Goal: Task Accomplishment & Management: Use online tool/utility

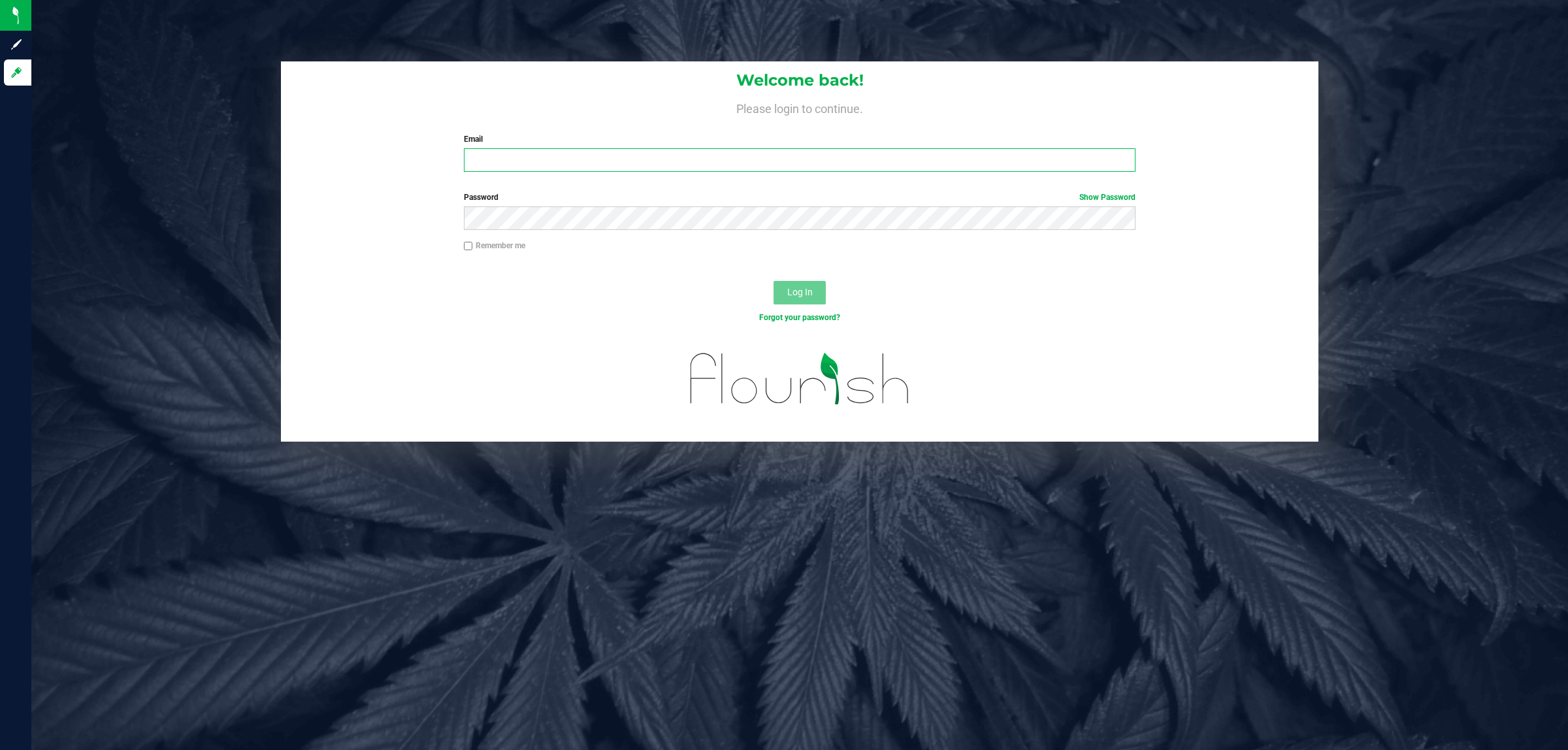
click at [559, 159] on input "Email" at bounding box center [800, 160] width 672 height 23
type input "[EMAIL_ADDRESS][DOMAIN_NAME]"
click at [774, 281] on button "Log In" at bounding box center [800, 292] width 52 height 23
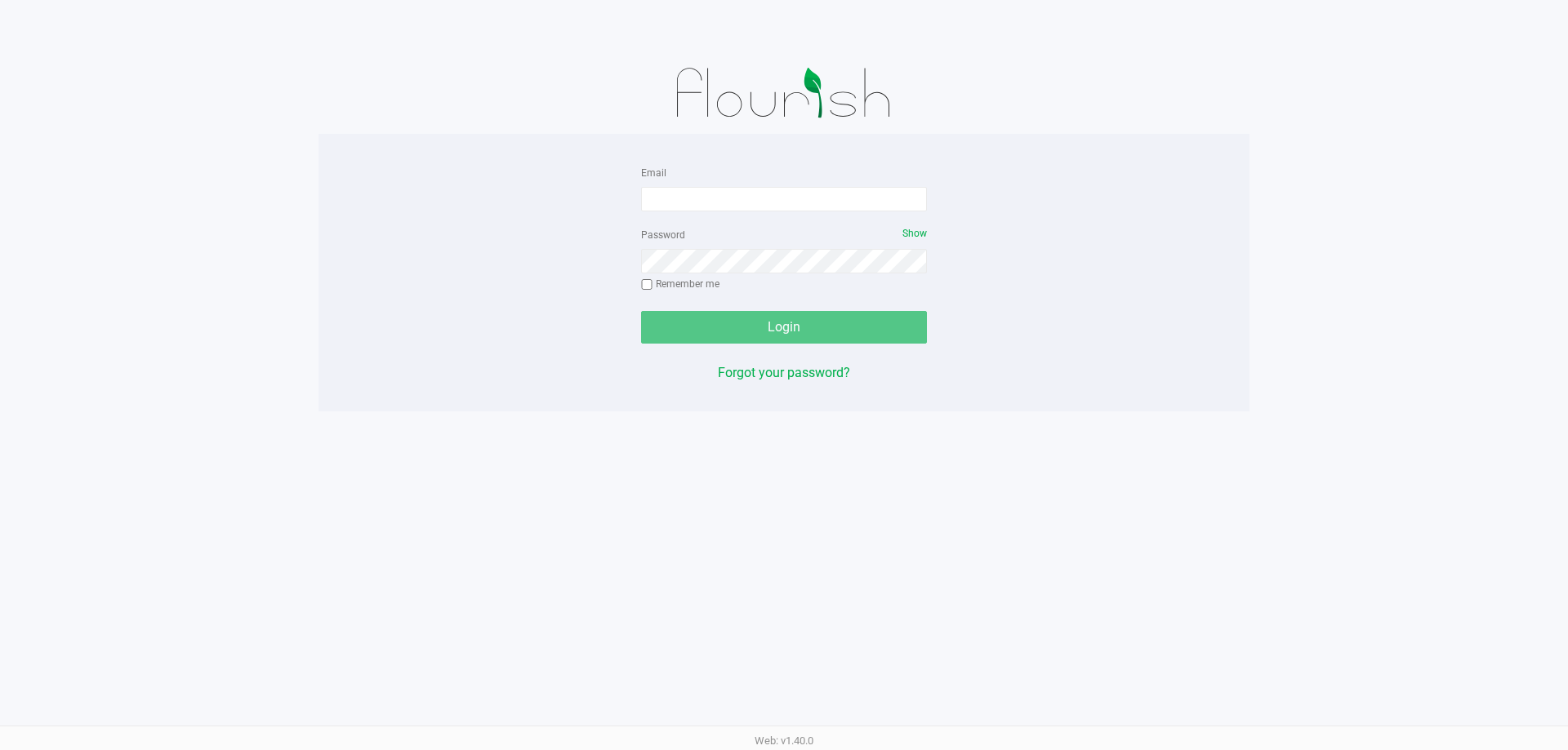
click at [811, 184] on div "Email" at bounding box center [783, 186] width 286 height 49
click at [806, 194] on input "Email" at bounding box center [783, 199] width 286 height 24
type input "[EMAIL_ADDRESS][DOMAIN_NAME]"
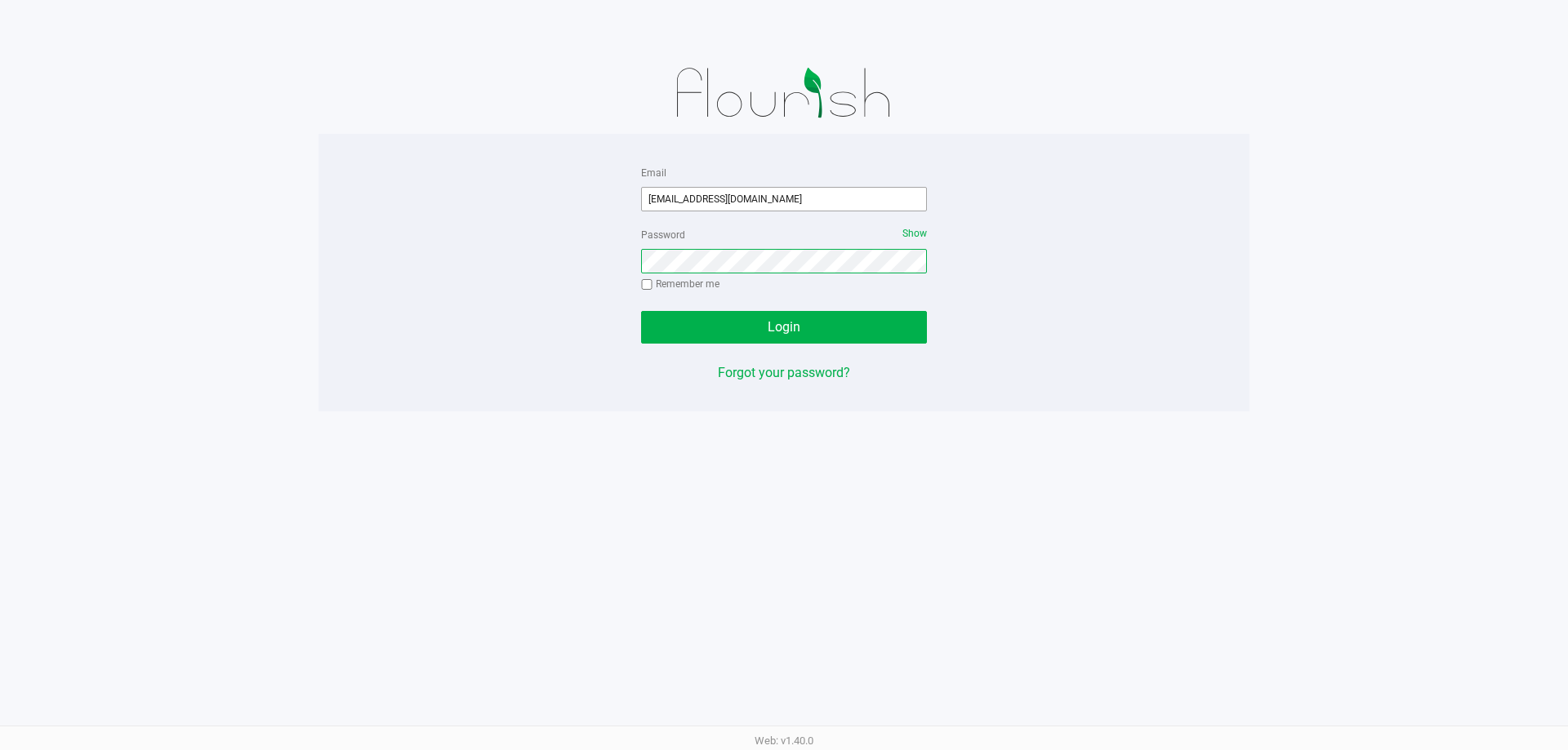
click at [641, 311] on button "Login" at bounding box center [783, 327] width 286 height 33
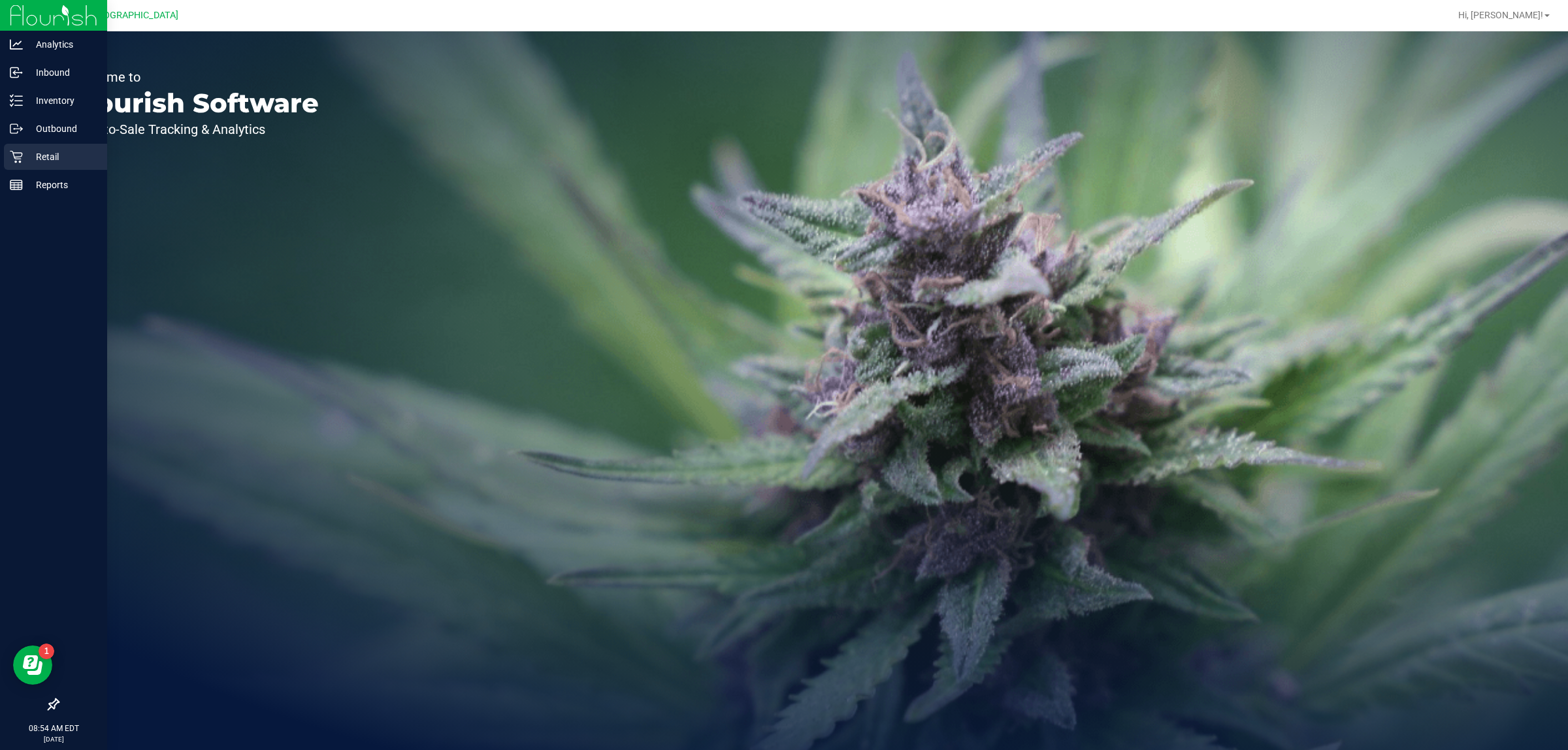
click at [15, 157] on icon at bounding box center [16, 157] width 13 height 13
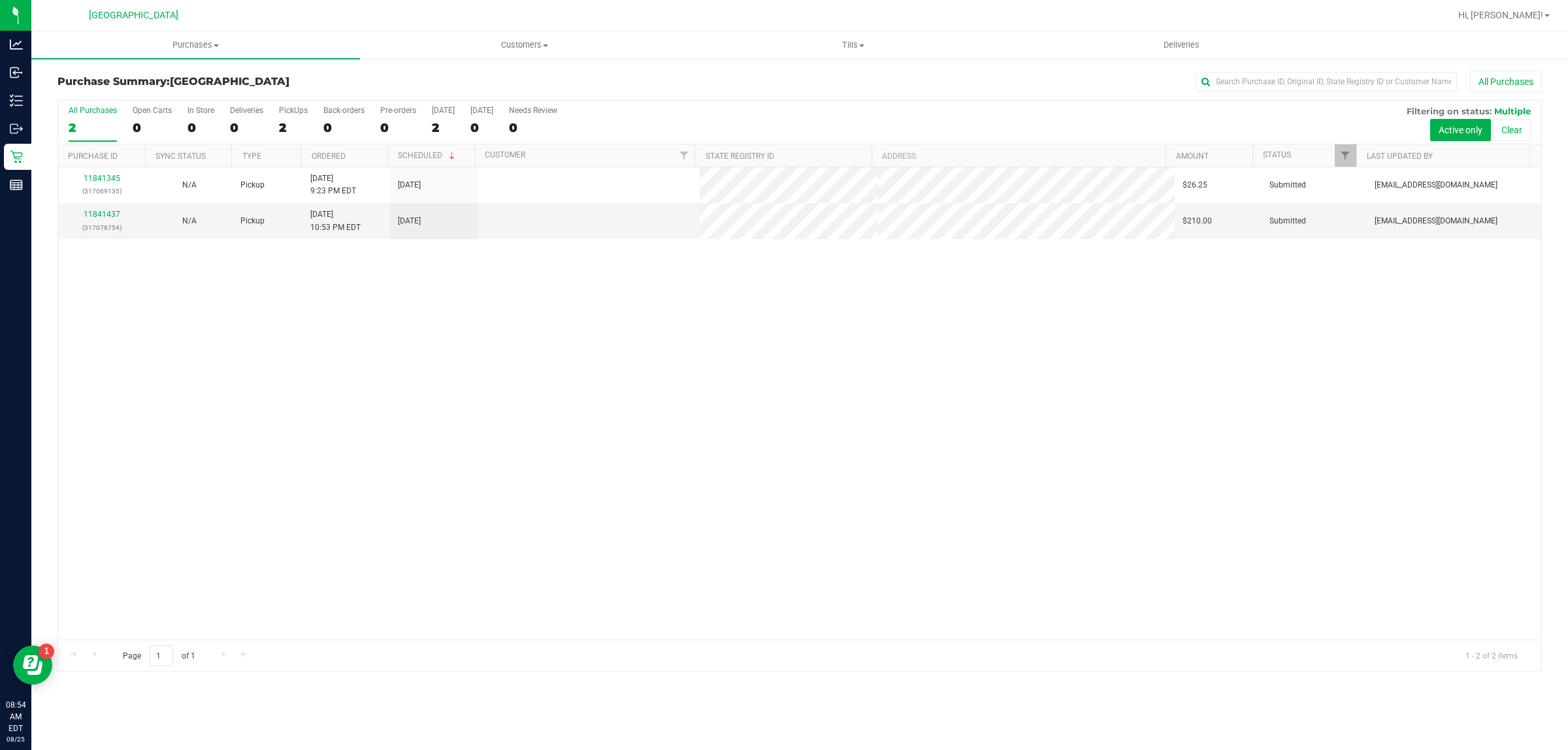
click at [673, 369] on div "11841345 (317069135) N/A Pickup 8/24/2025 9:23 PM EDT 8/25/2025 $26.25 Submitte…" at bounding box center [800, 403] width 1483 height 472
click at [93, 213] on link "11841437" at bounding box center [102, 214] width 37 height 9
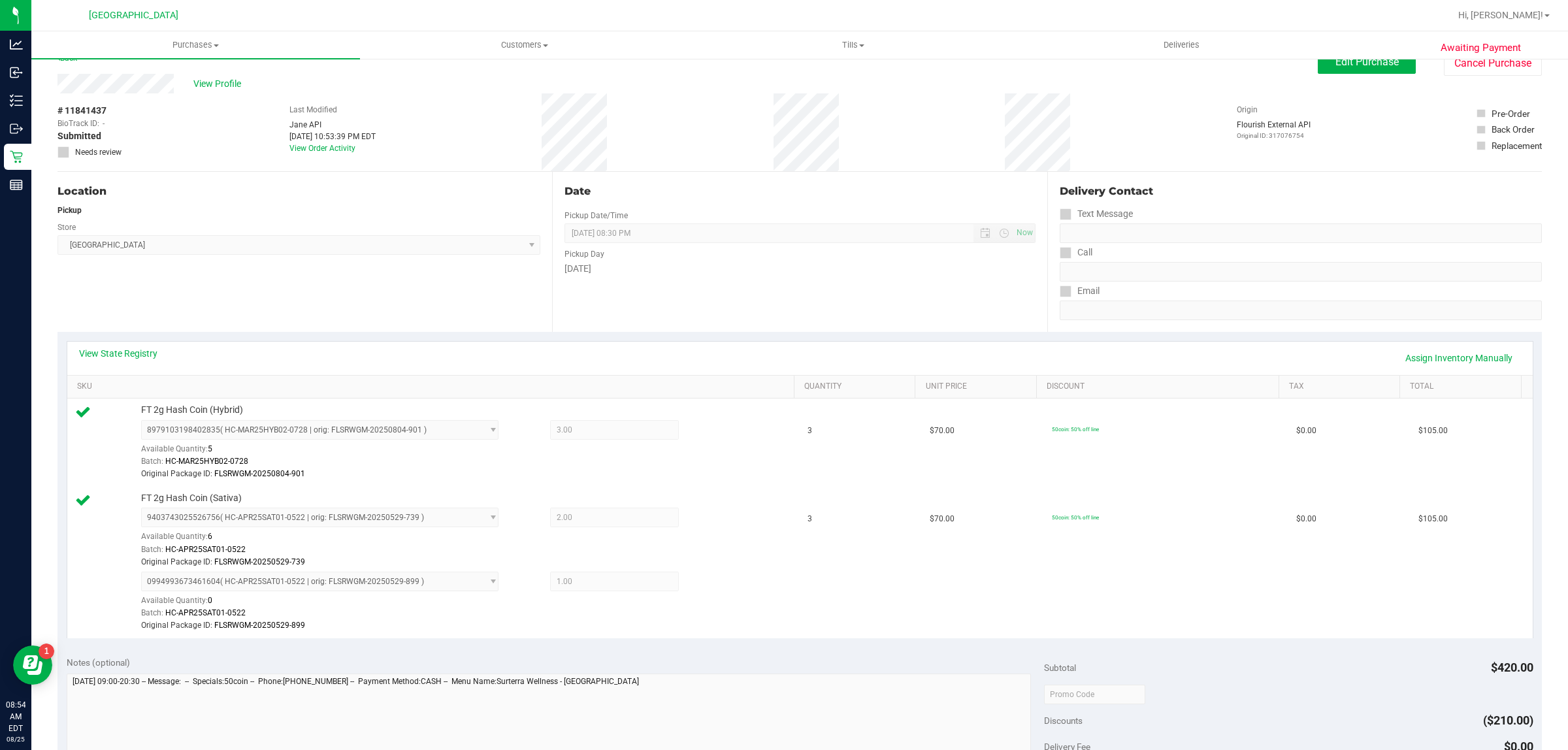
scroll to position [21, 0]
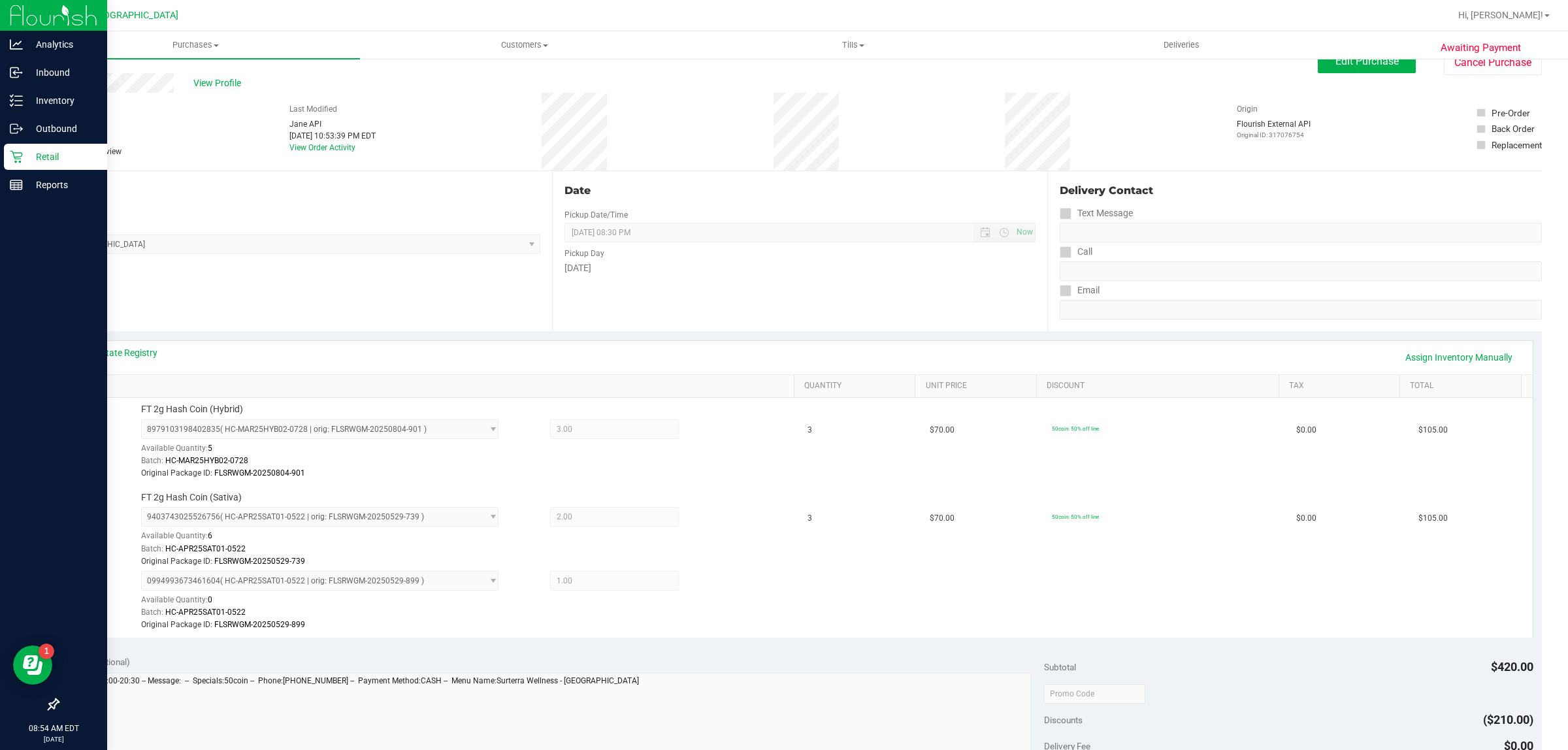
click at [16, 157] on icon at bounding box center [16, 157] width 13 height 13
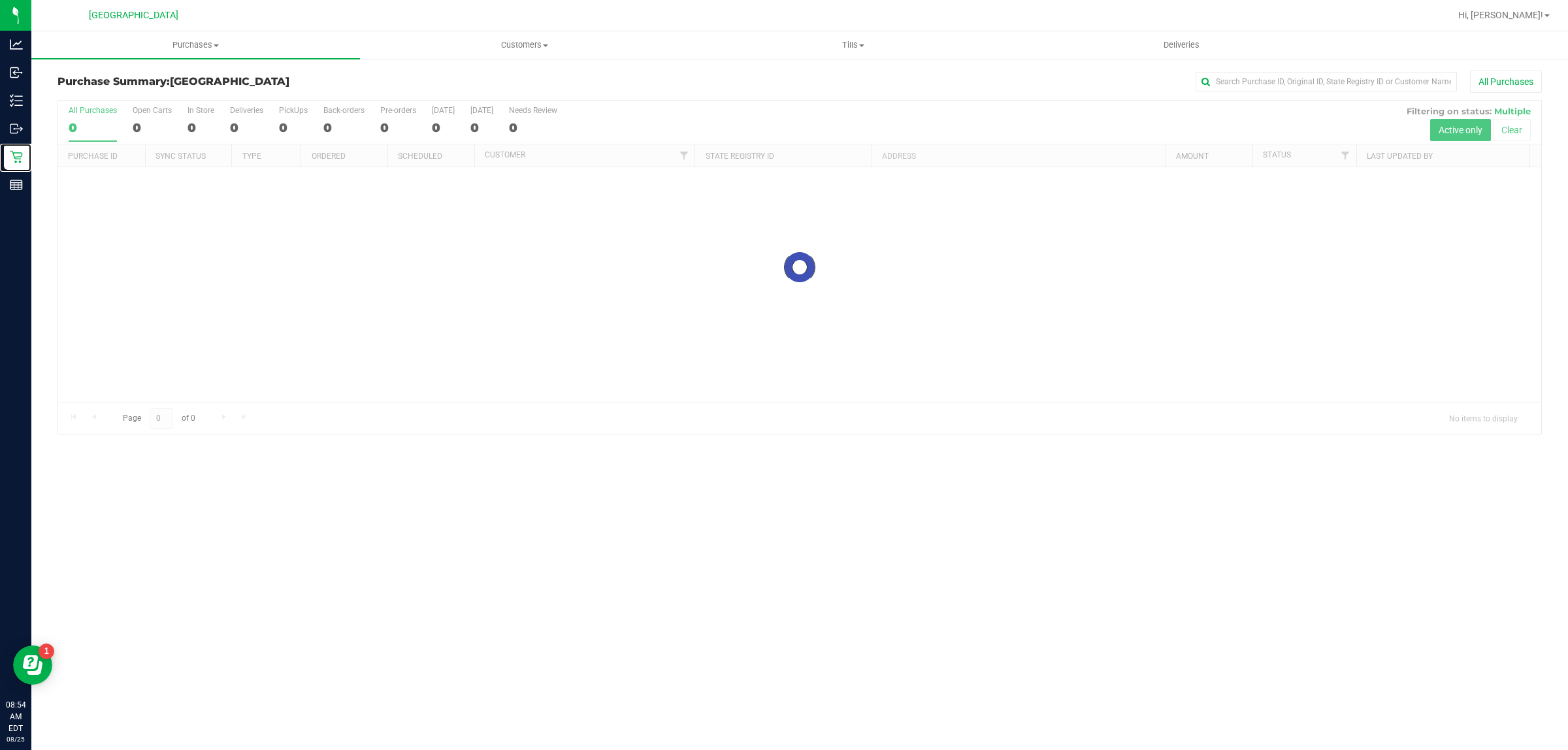
click at [361, 454] on div "Purchases Summary of purchases Fulfillment All purchases Customers All customer…" at bounding box center [800, 390] width 1537 height 719
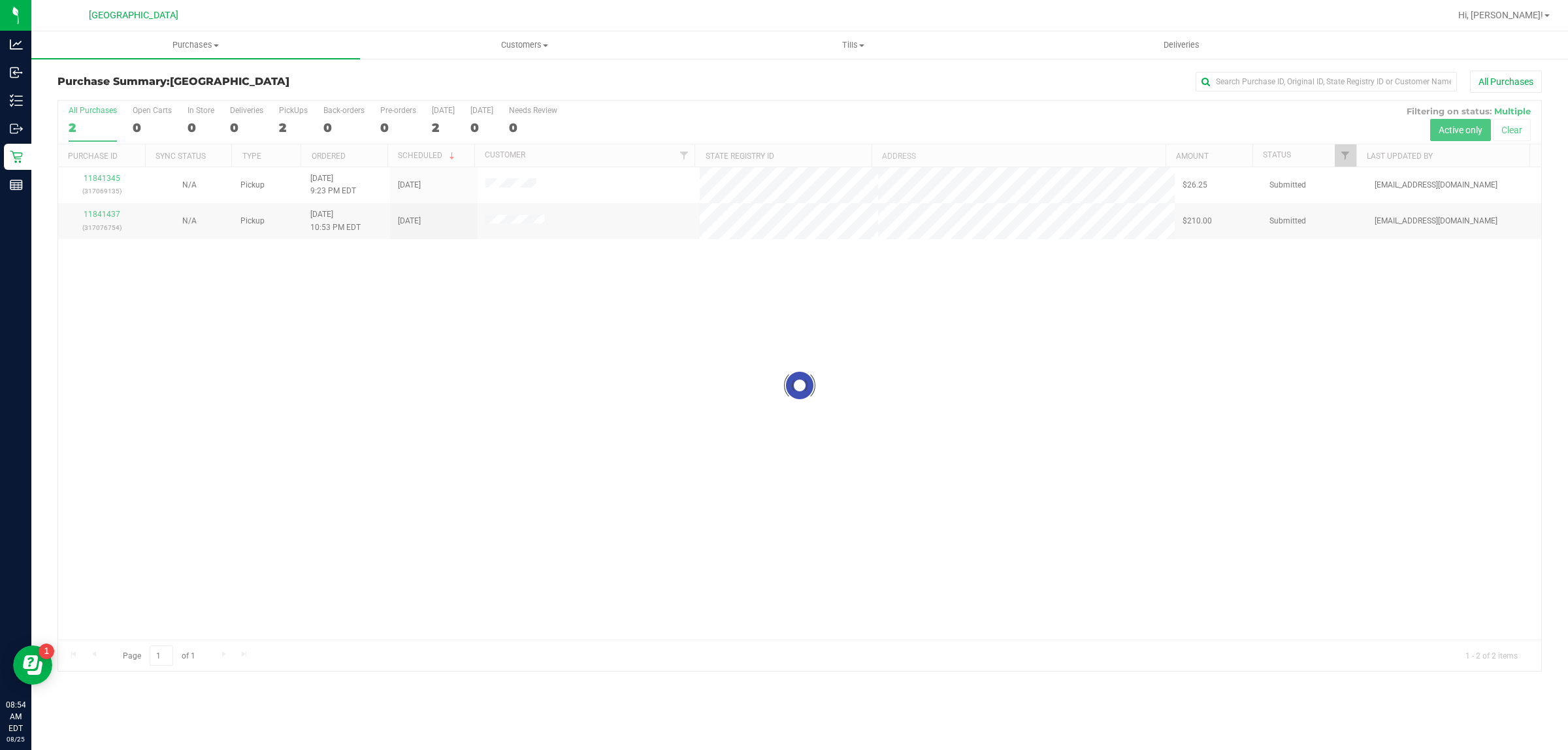
click at [105, 178] on div at bounding box center [800, 385] width 1483 height 570
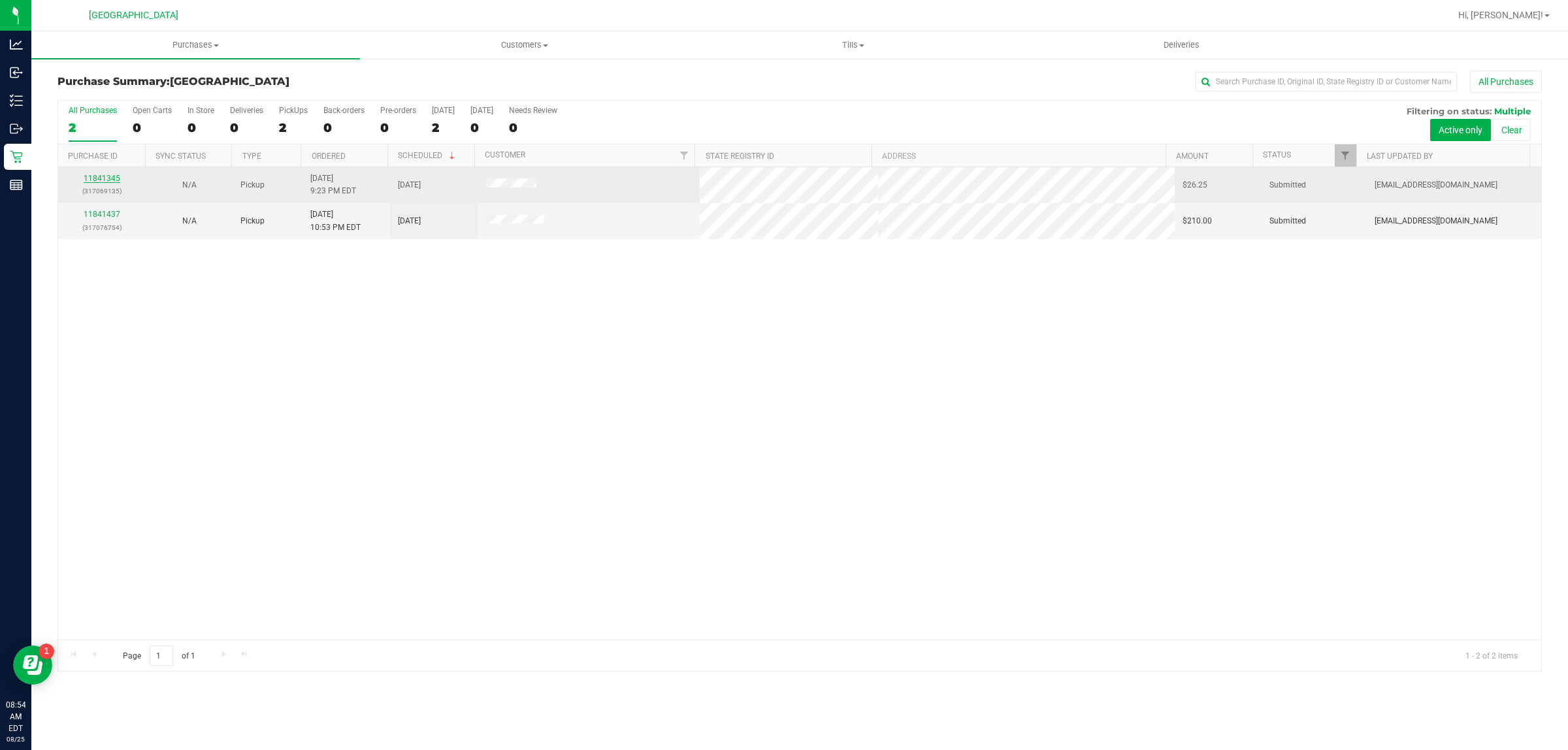
click at [111, 183] on link "11841345" at bounding box center [102, 178] width 37 height 9
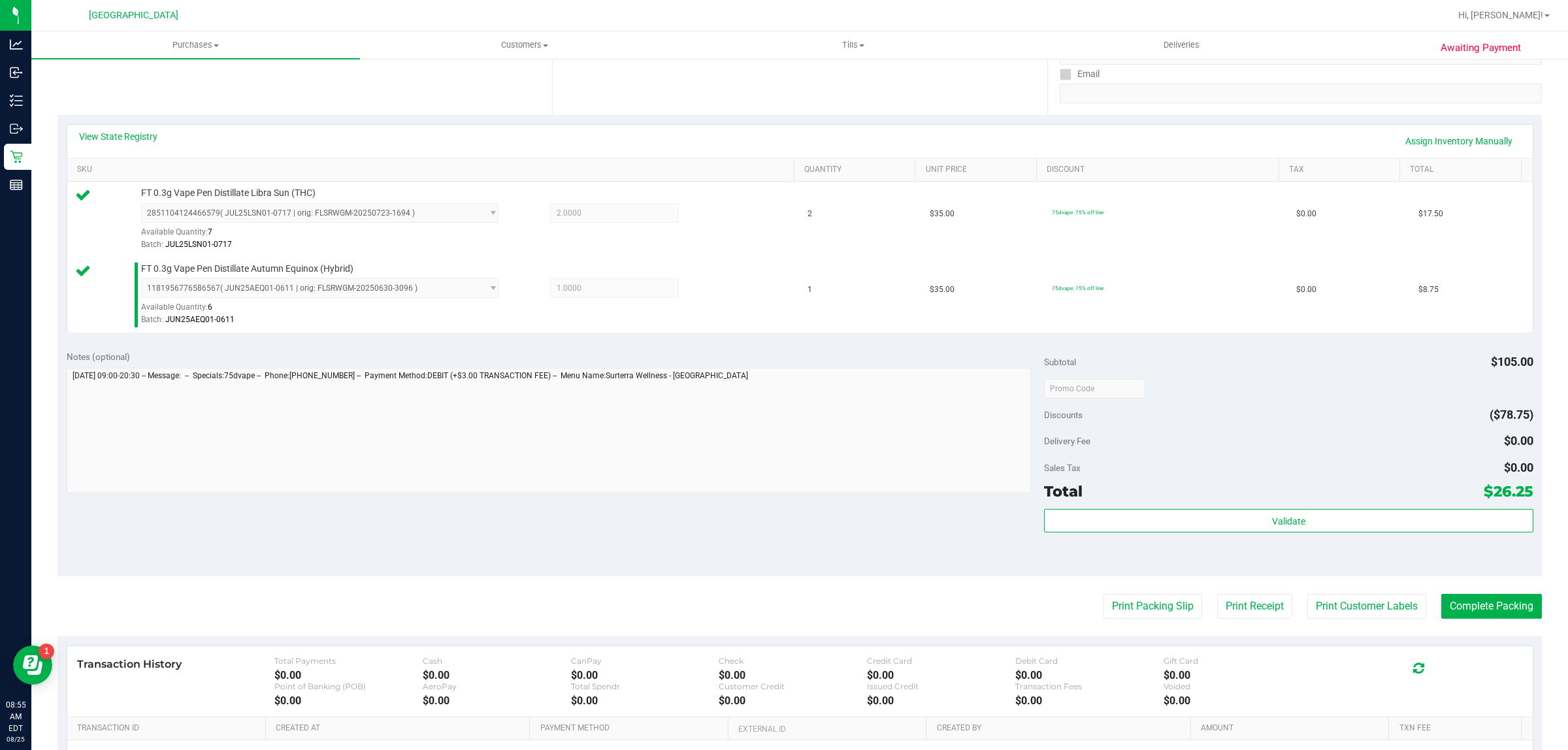
scroll to position [248, 0]
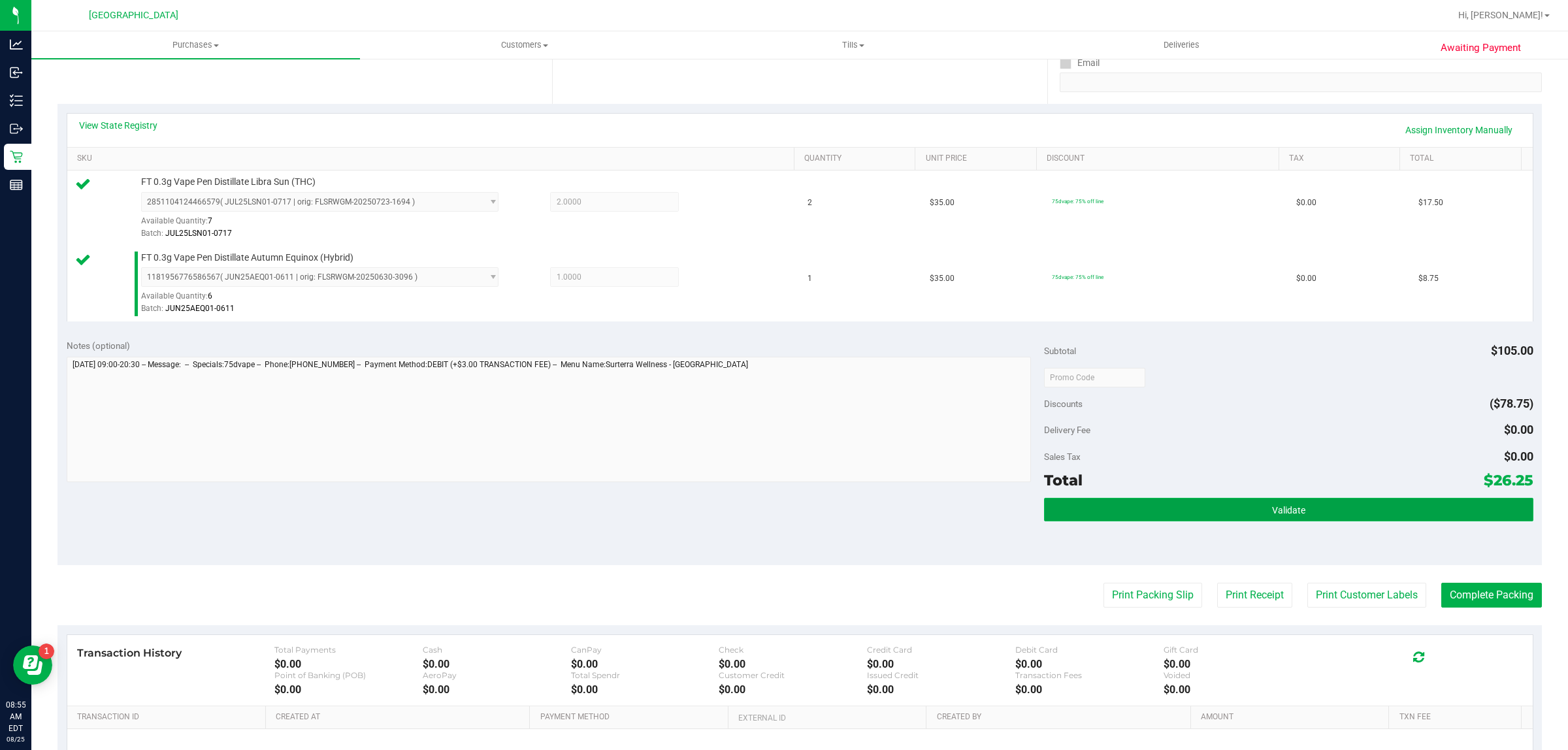
click at [1231, 514] on button "Validate" at bounding box center [1288, 509] width 489 height 23
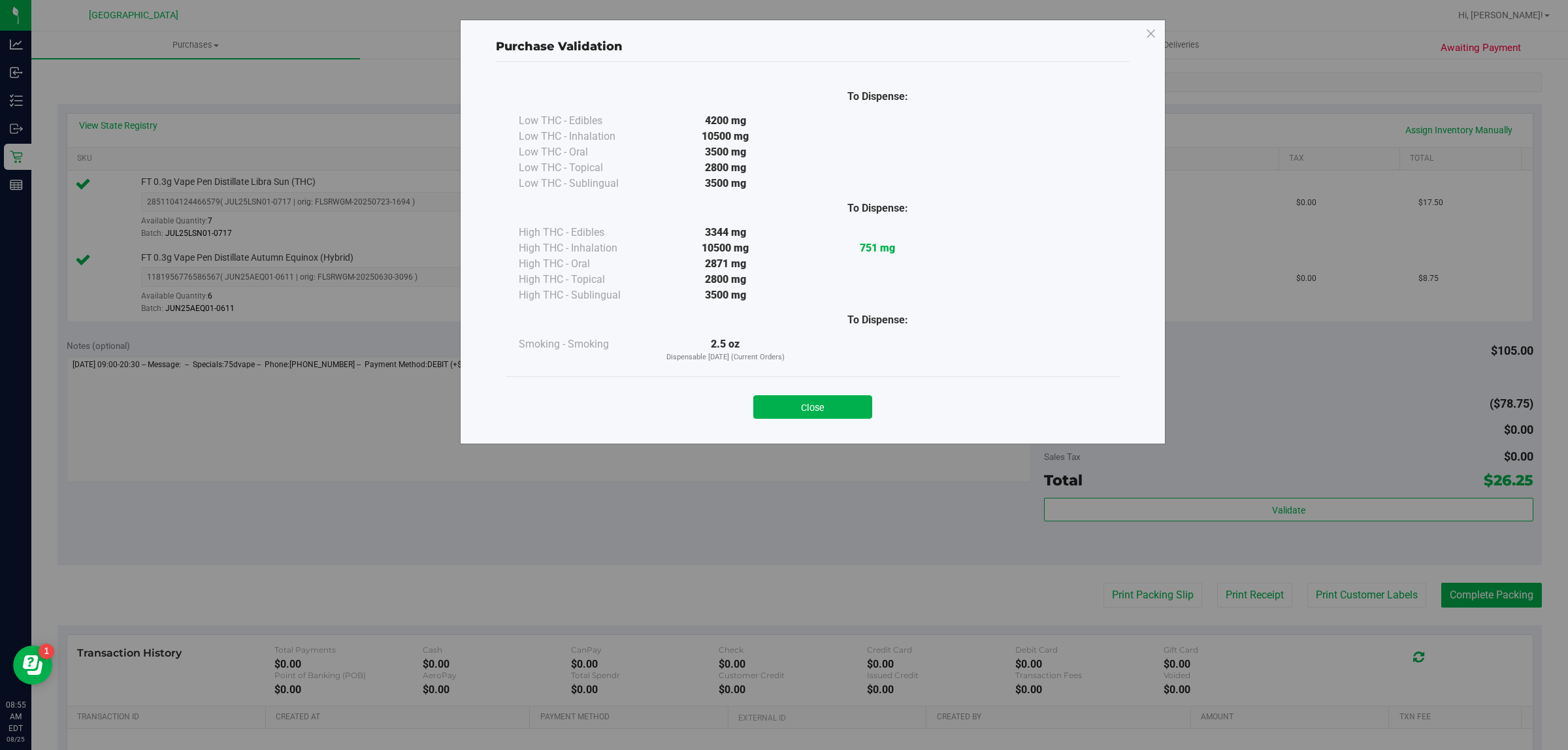
click at [1348, 586] on div "Purchase Validation To Dispense: Low THC - Edibles 4200 mg" at bounding box center [788, 375] width 1578 height 750
click at [836, 409] on button "Close" at bounding box center [812, 406] width 119 height 23
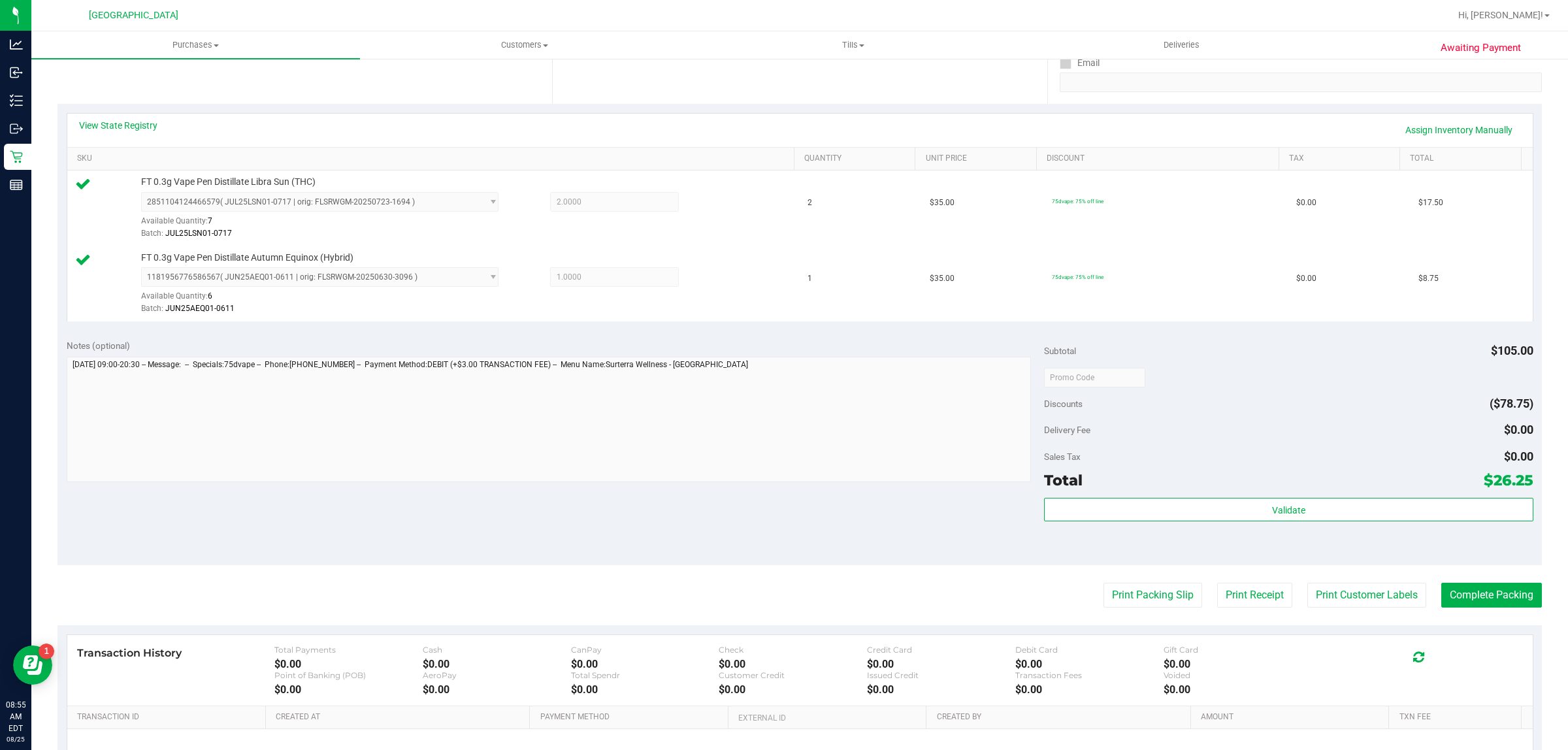
click at [1357, 560] on div "Notes (optional) Subtotal $105.00 Discounts ($78.75) Delivery Fee $0.00 Sales T…" at bounding box center [800, 447] width 1485 height 235
click at [1364, 598] on button "Print Customer Labels" at bounding box center [1367, 595] width 119 height 25
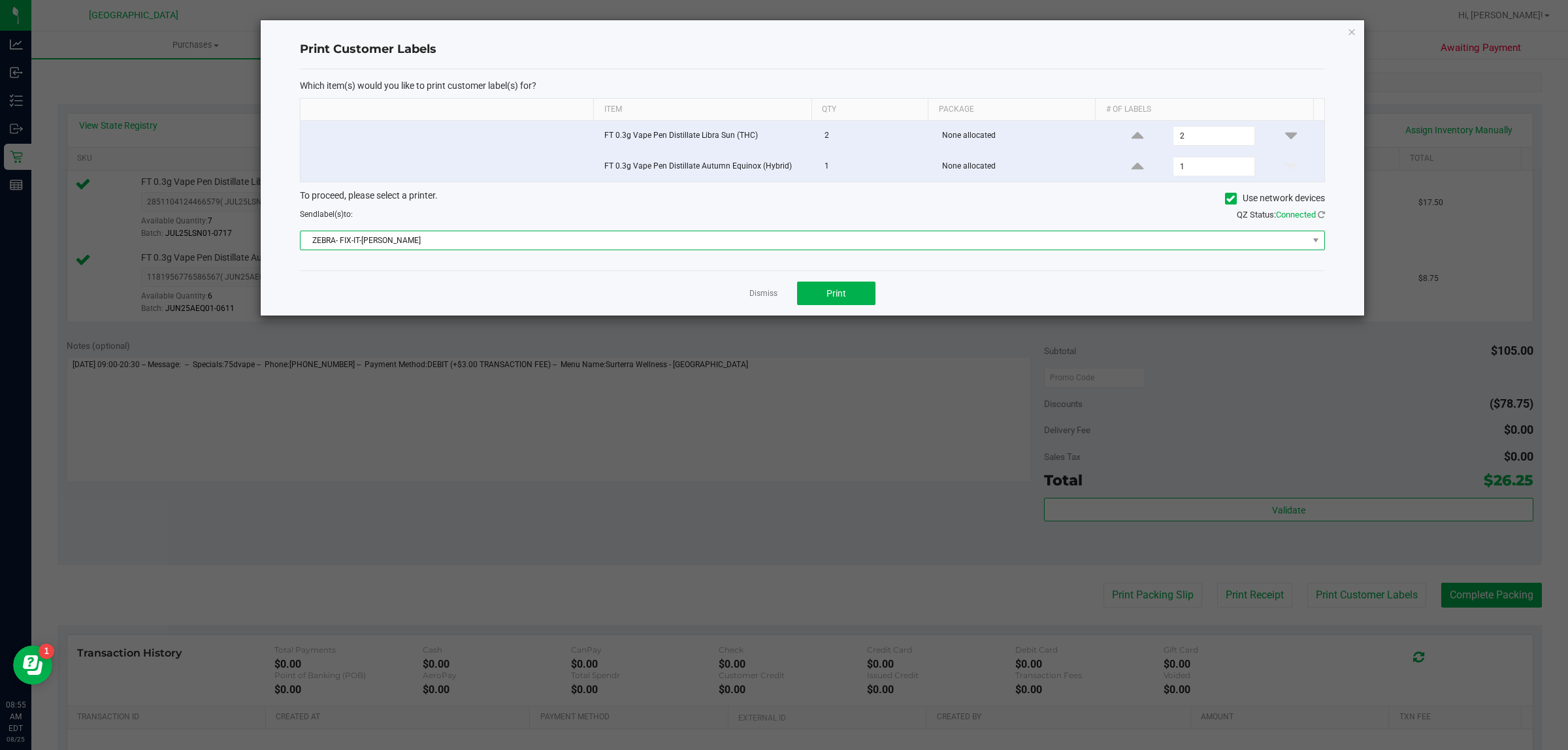
click at [720, 233] on span "ZEBRA- FIX-IT-FELIX" at bounding box center [804, 241] width 1007 height 18
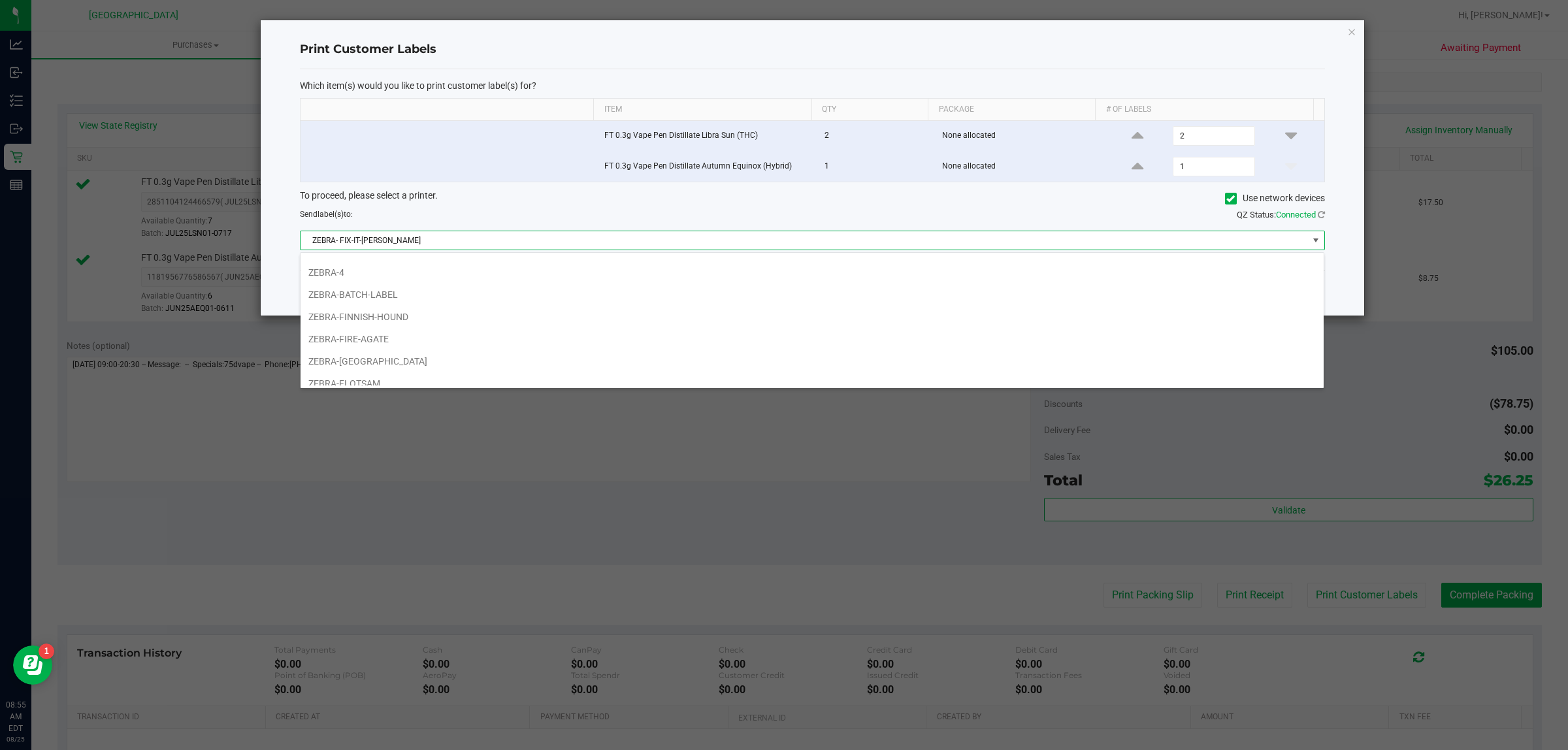
scroll to position [49, 0]
click at [384, 342] on li "ZEBRA-FITCHBURG" at bounding box center [812, 350] width 1023 height 22
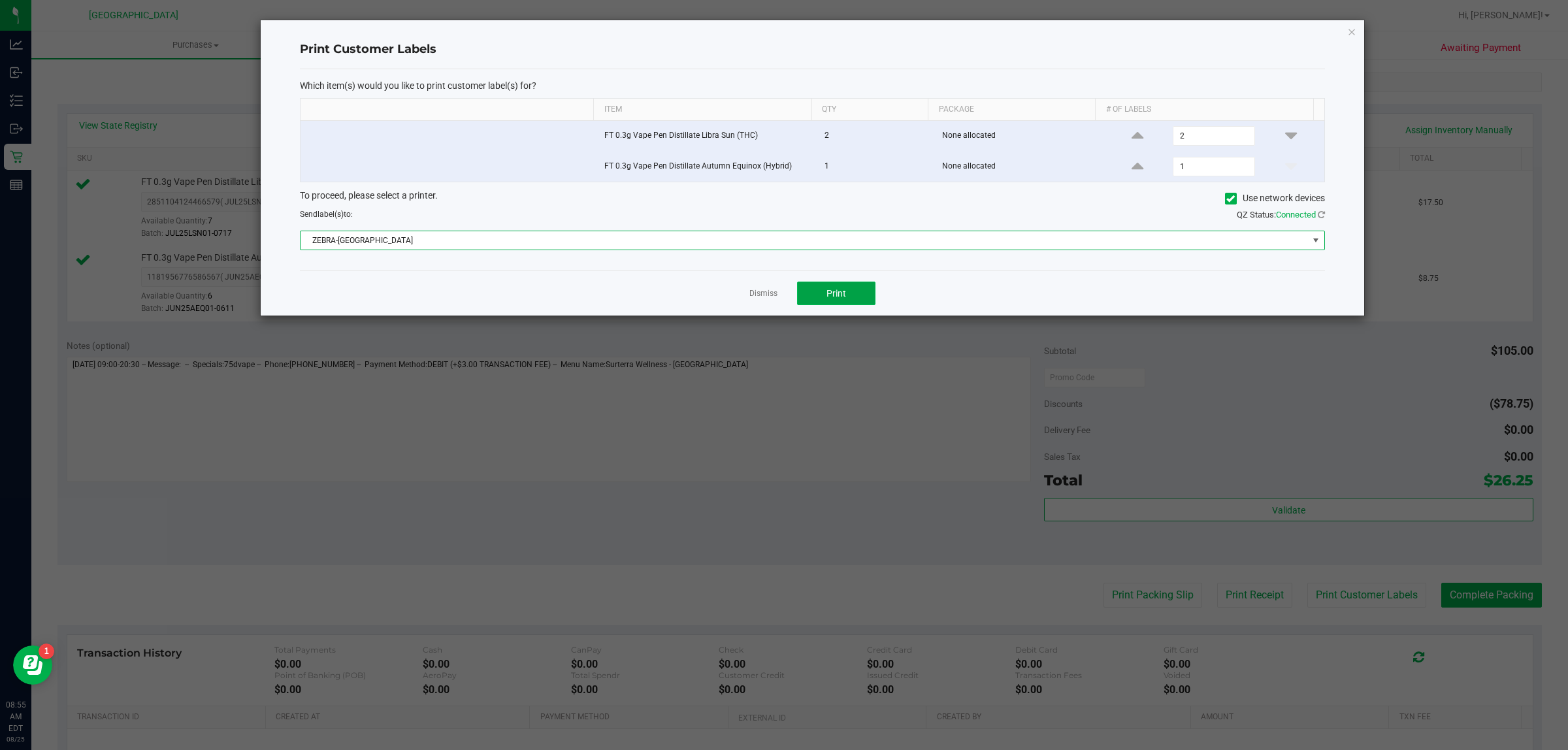
click at [834, 293] on span "Print" at bounding box center [836, 293] width 19 height 10
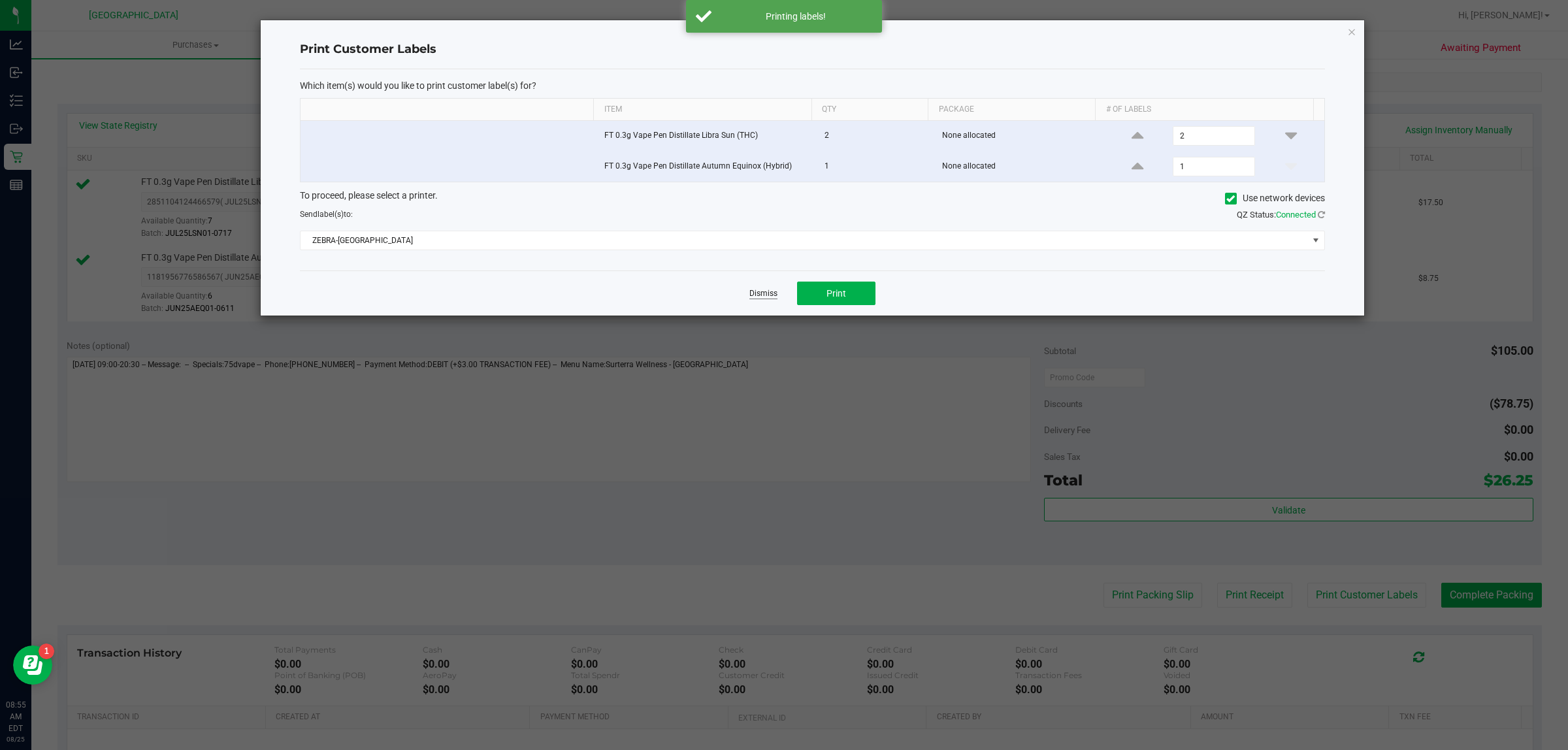
click at [755, 295] on link "Dismiss" at bounding box center [763, 293] width 28 height 11
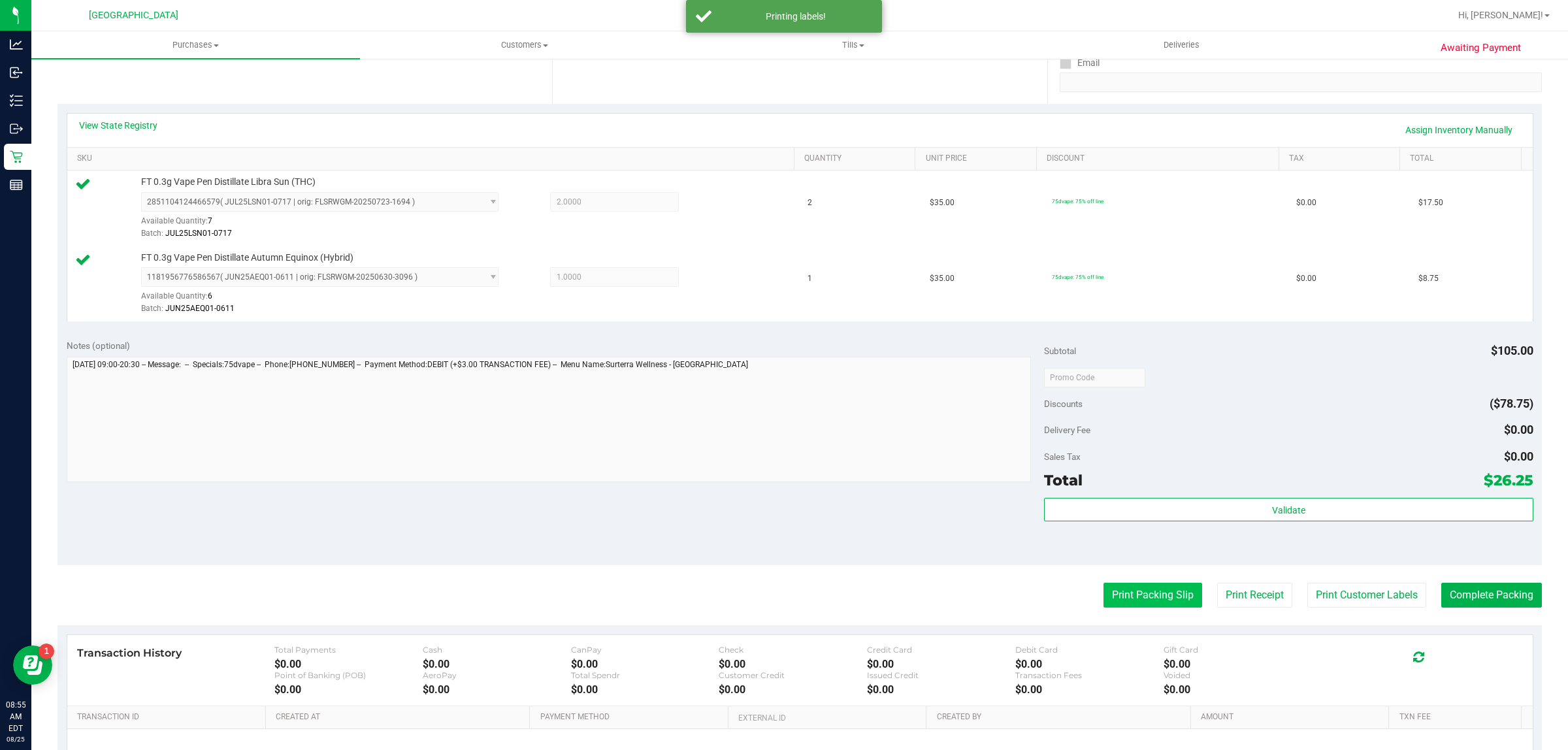
click at [1124, 602] on button "Print Packing Slip" at bounding box center [1154, 595] width 99 height 25
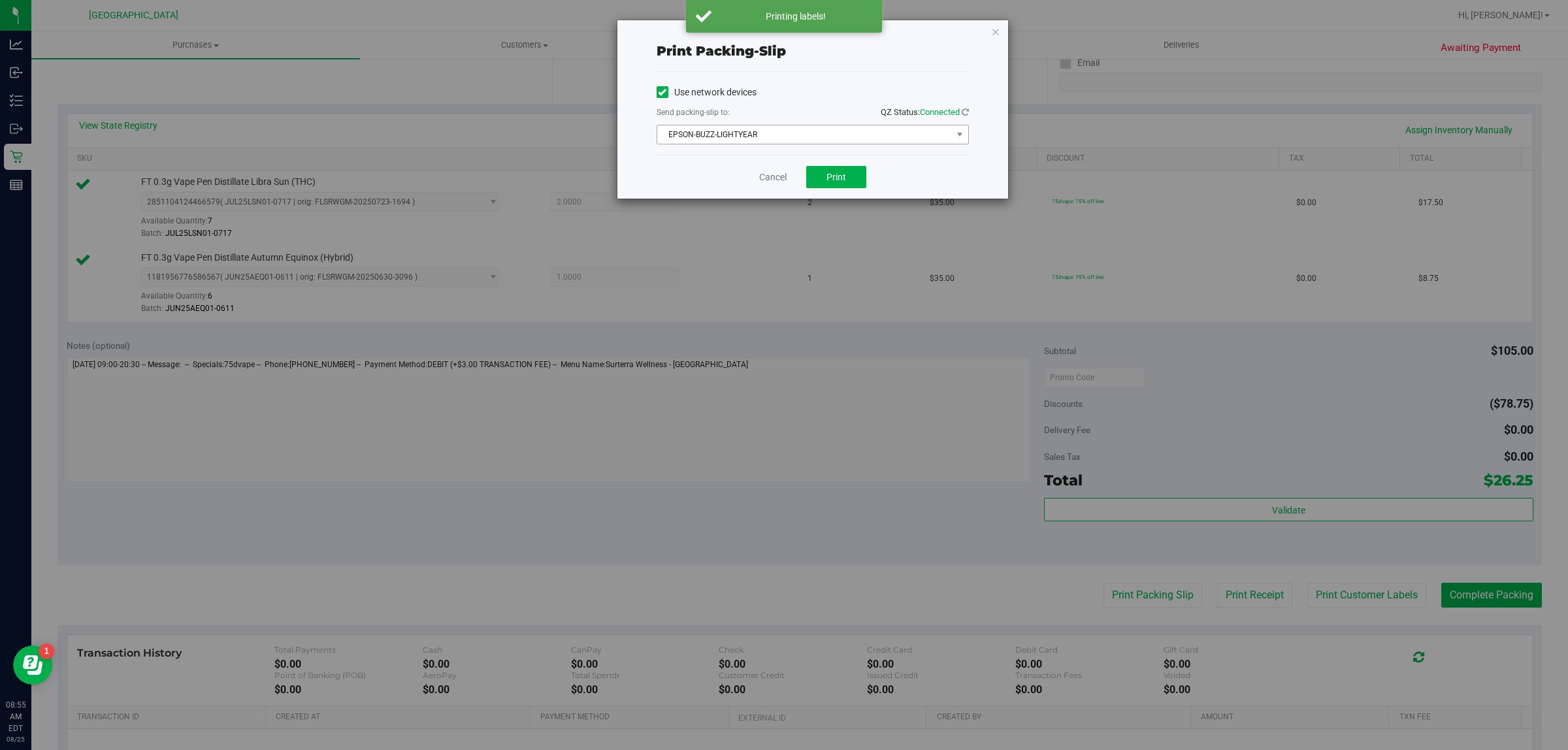
click at [813, 132] on span "EPSON-BUZZ-LIGHTYEAR" at bounding box center [804, 134] width 295 height 18
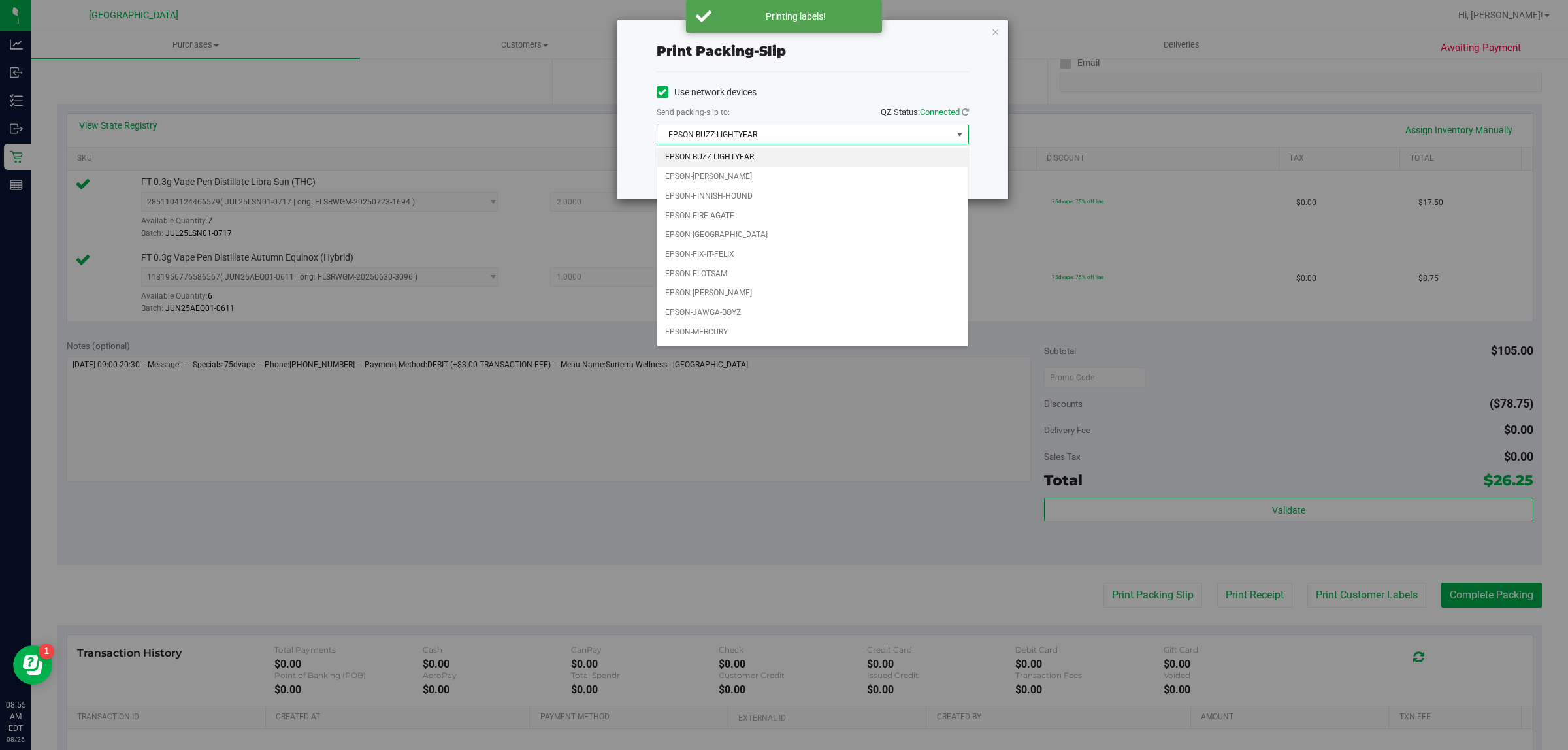
scroll to position [40, 0]
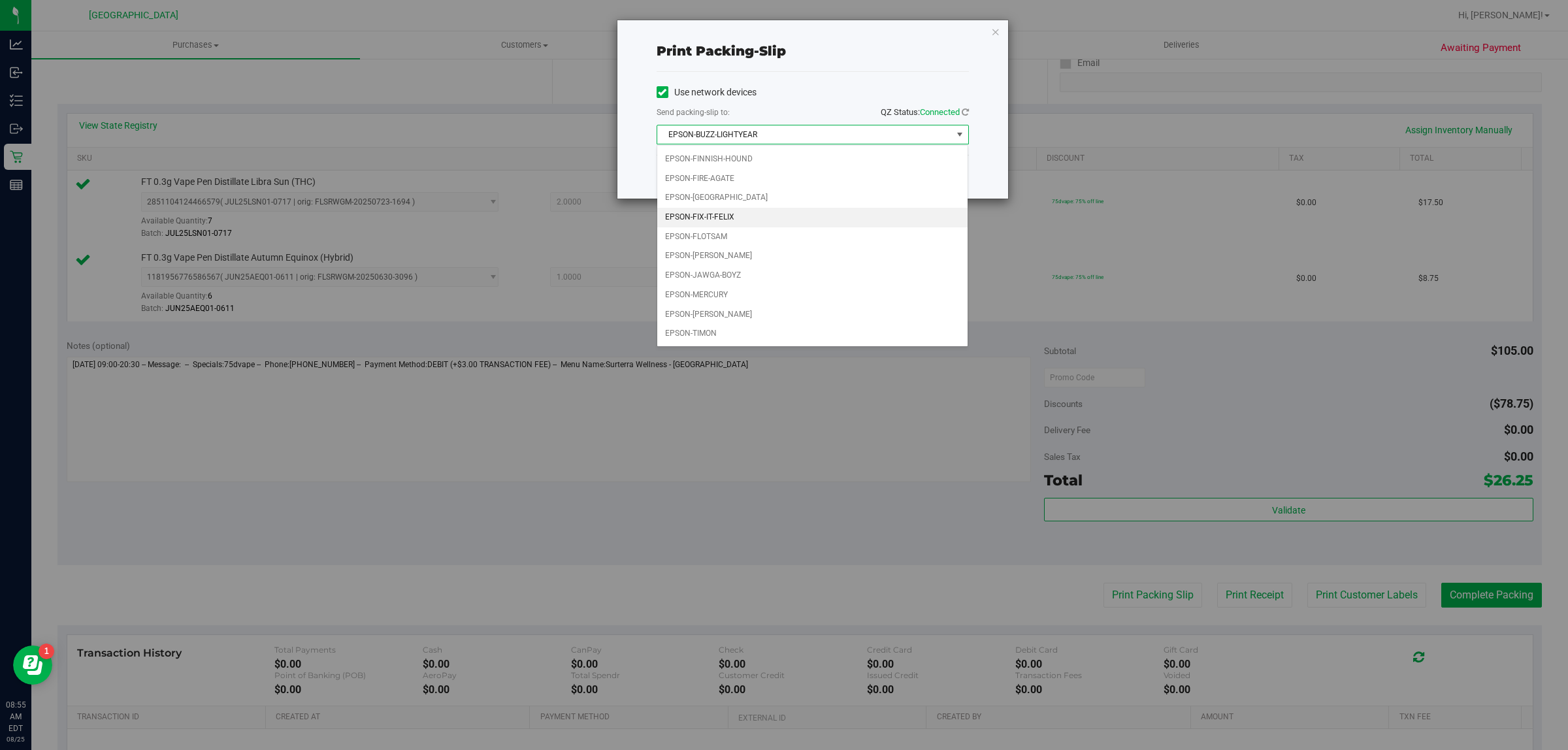
click at [745, 214] on li "EPSON-FIX-IT-FELIX" at bounding box center [812, 217] width 311 height 19
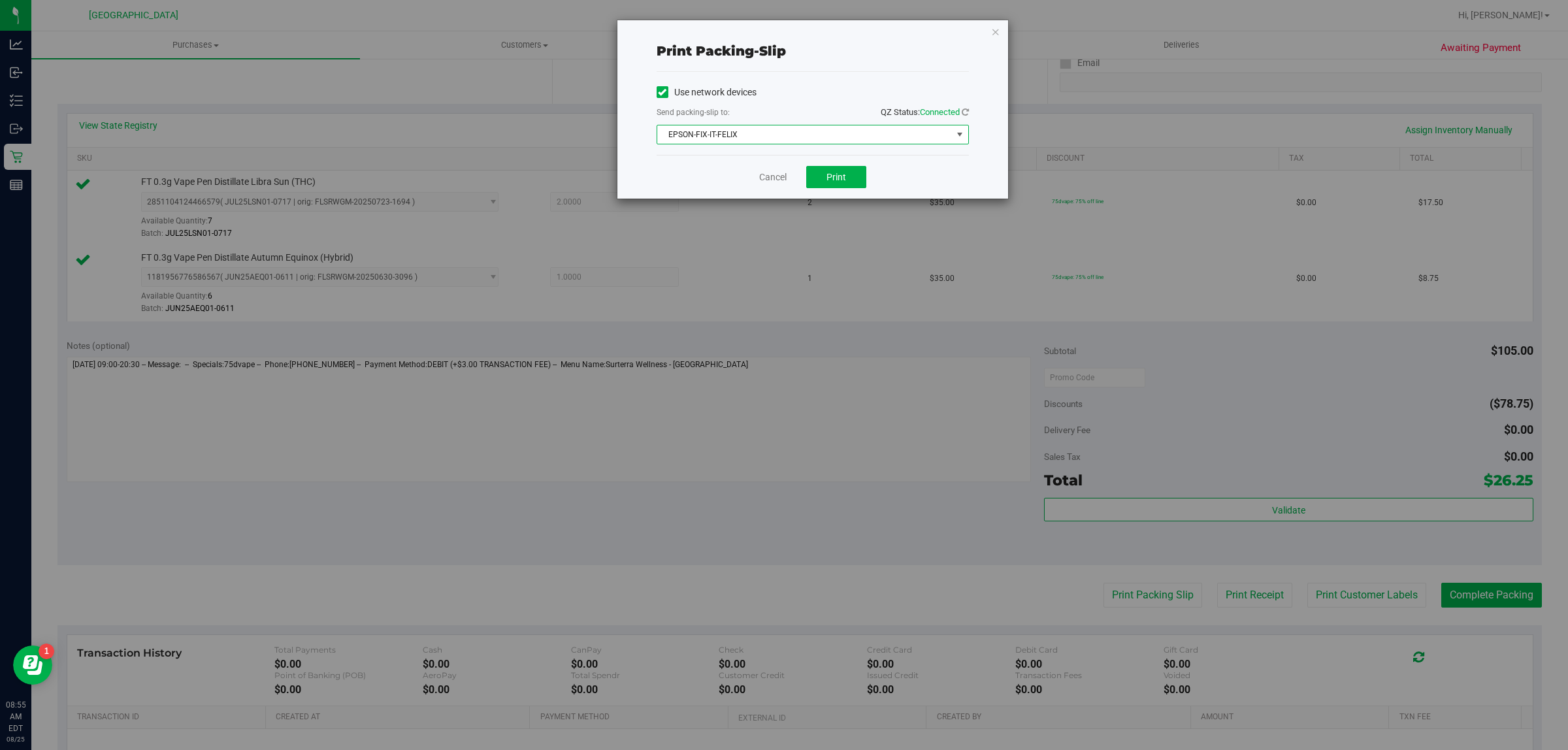
click at [721, 144] on span "EPSON-FIX-IT-FELIX" at bounding box center [804, 134] width 295 height 18
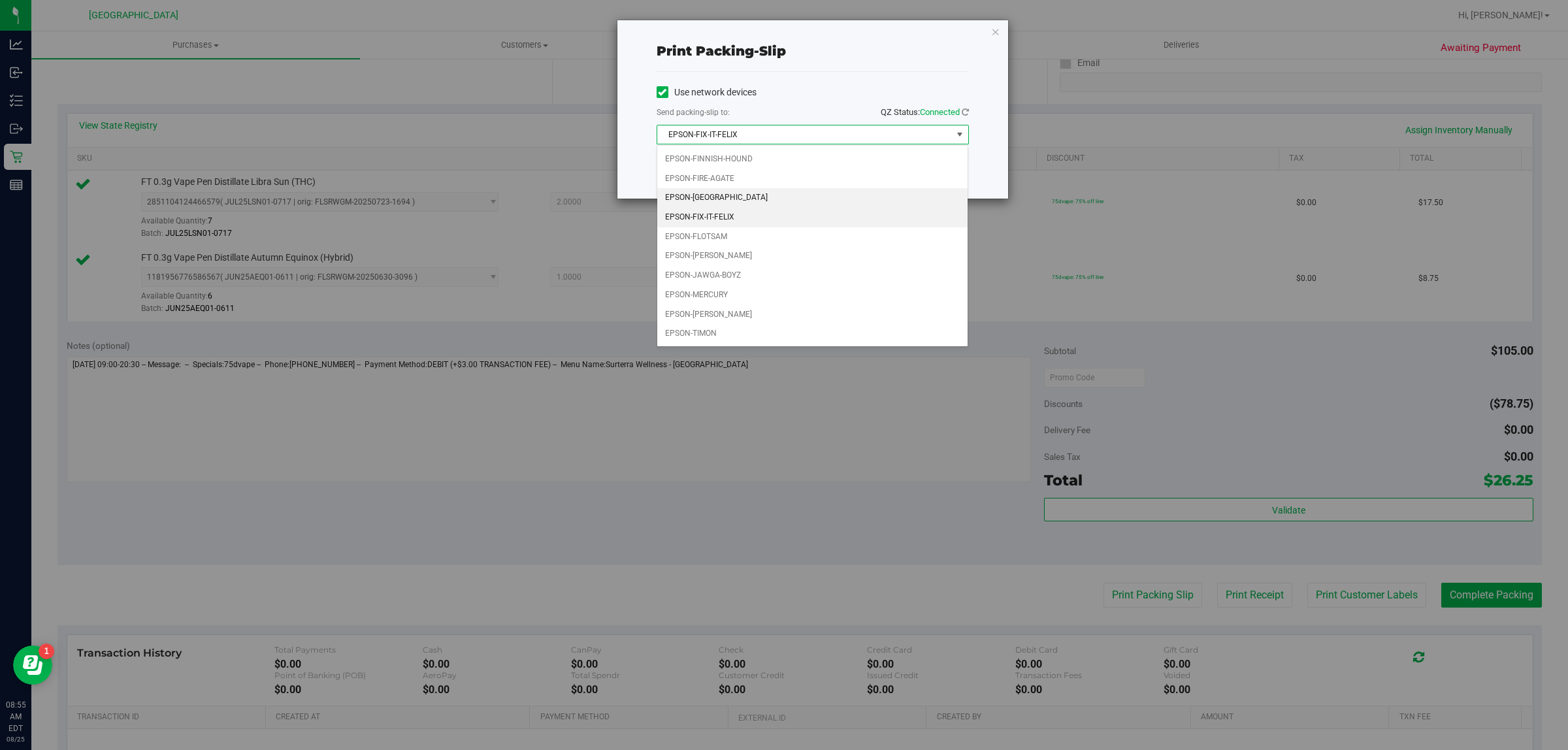
click at [729, 188] on li "EPSON-FITCHBURG" at bounding box center [812, 198] width 311 height 19
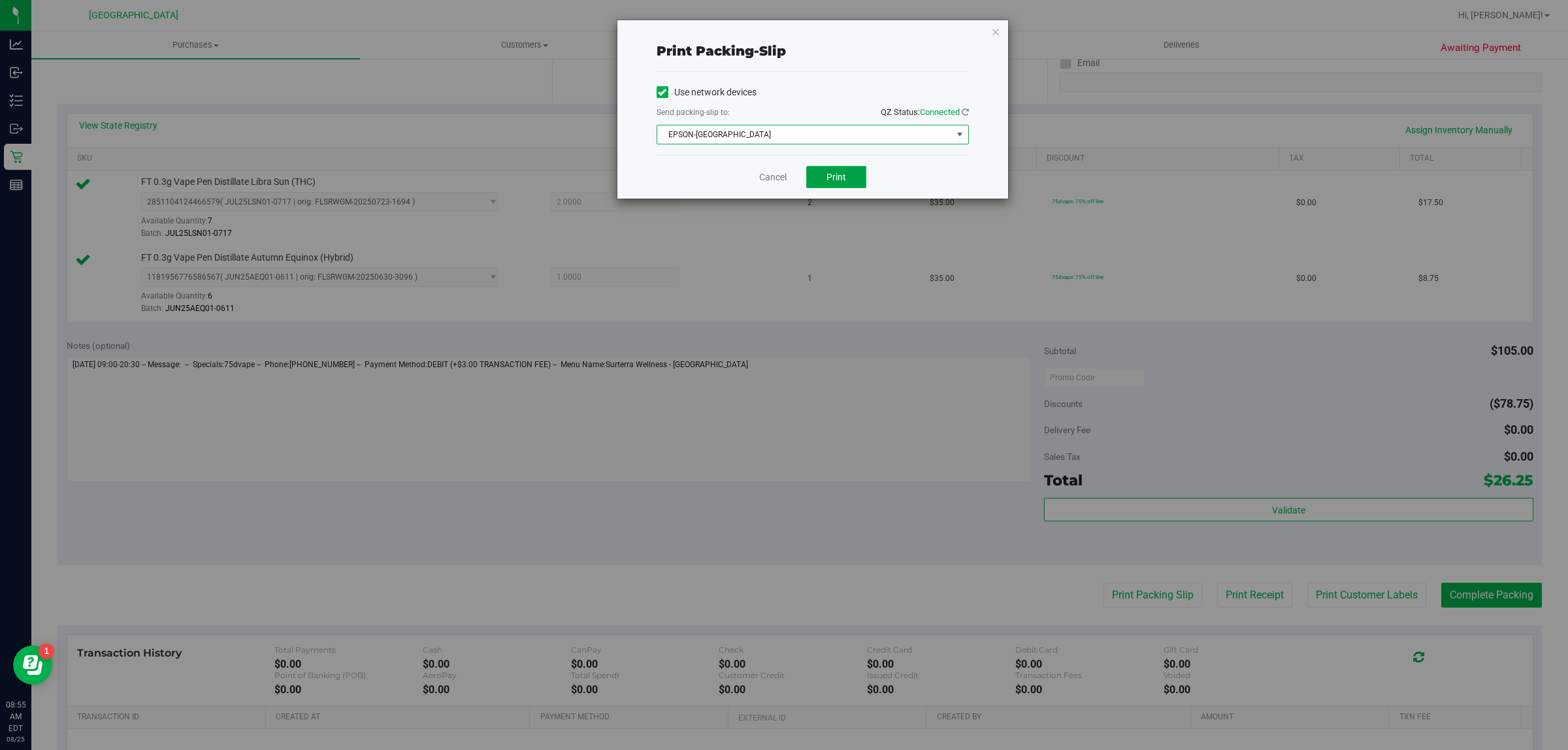
click at [830, 175] on span "Print" at bounding box center [836, 177] width 19 height 10
click at [765, 176] on link "Cancel" at bounding box center [773, 178] width 28 height 13
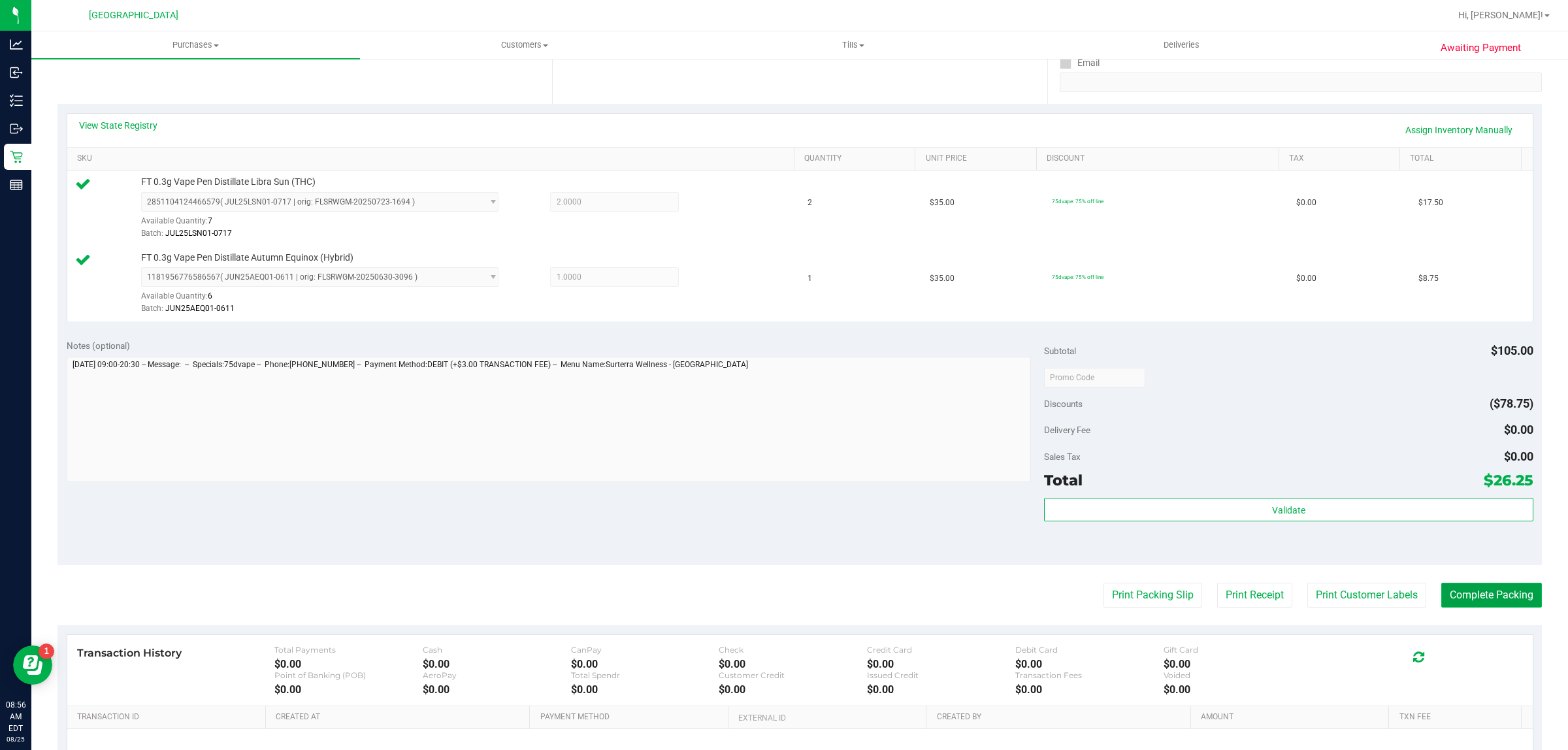
click at [1521, 603] on button "Complete Packing" at bounding box center [1492, 595] width 100 height 25
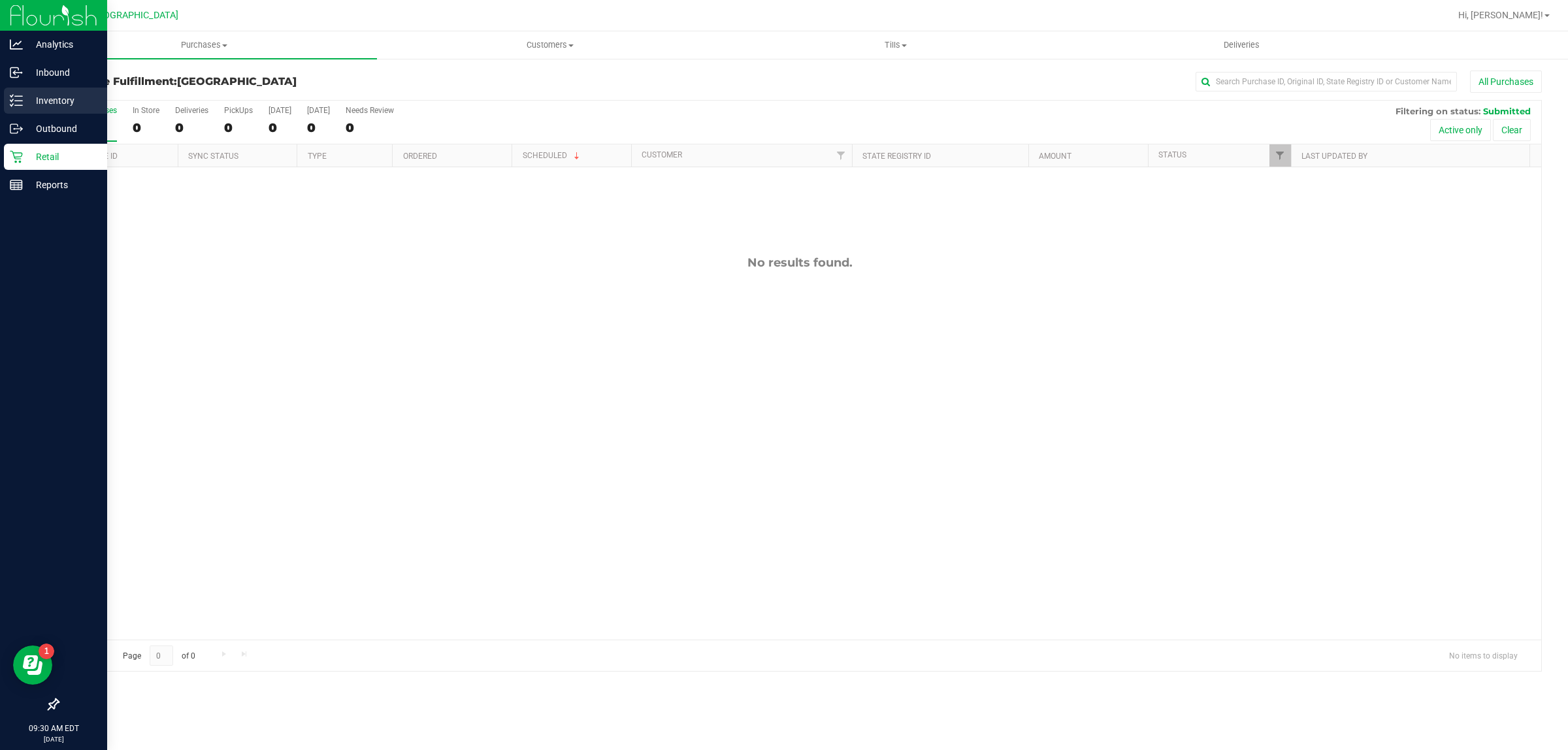
click at [13, 94] on icon at bounding box center [16, 100] width 13 height 13
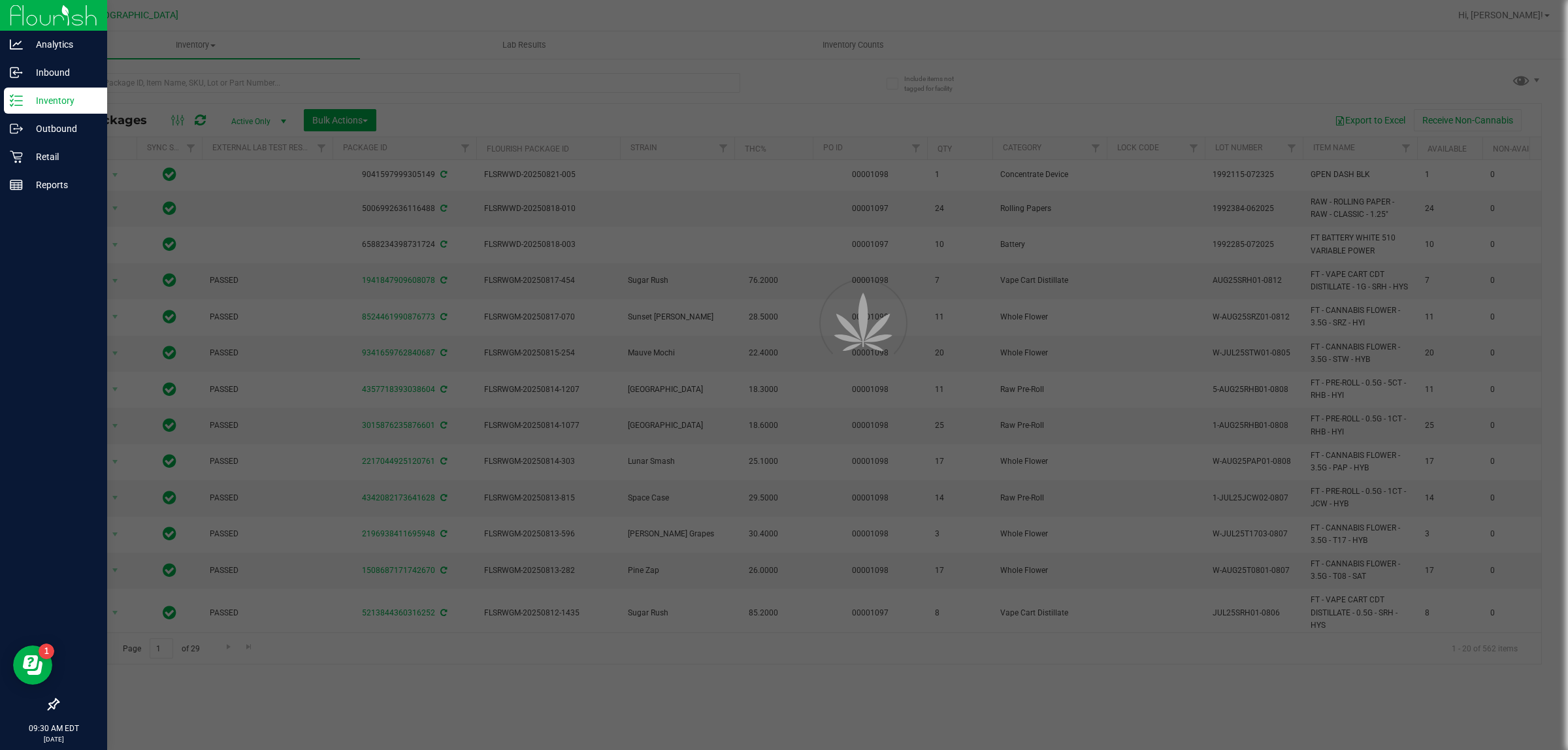
click at [197, 85] on div at bounding box center [784, 375] width 1568 height 750
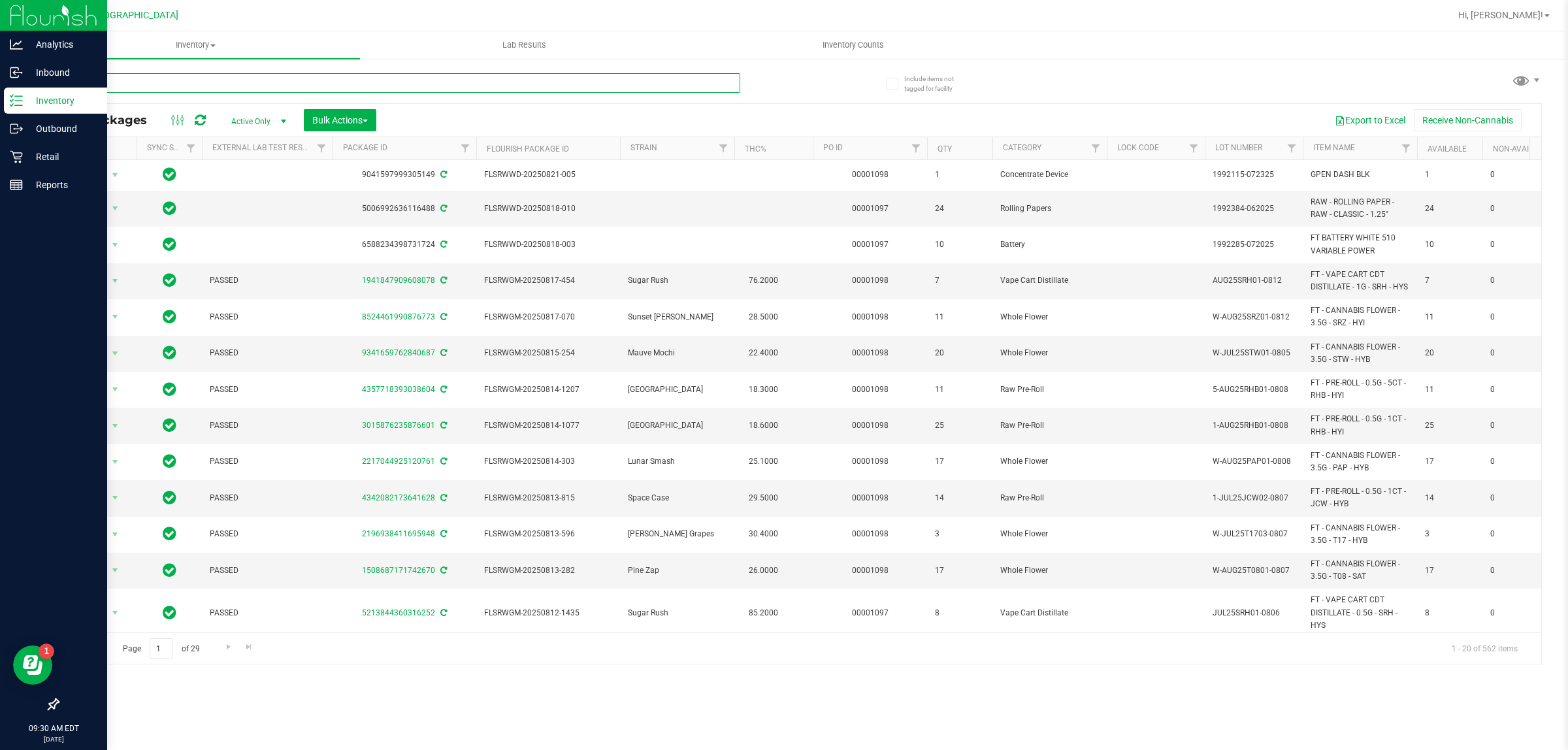
click at [151, 82] on input "text" at bounding box center [399, 83] width 683 height 19
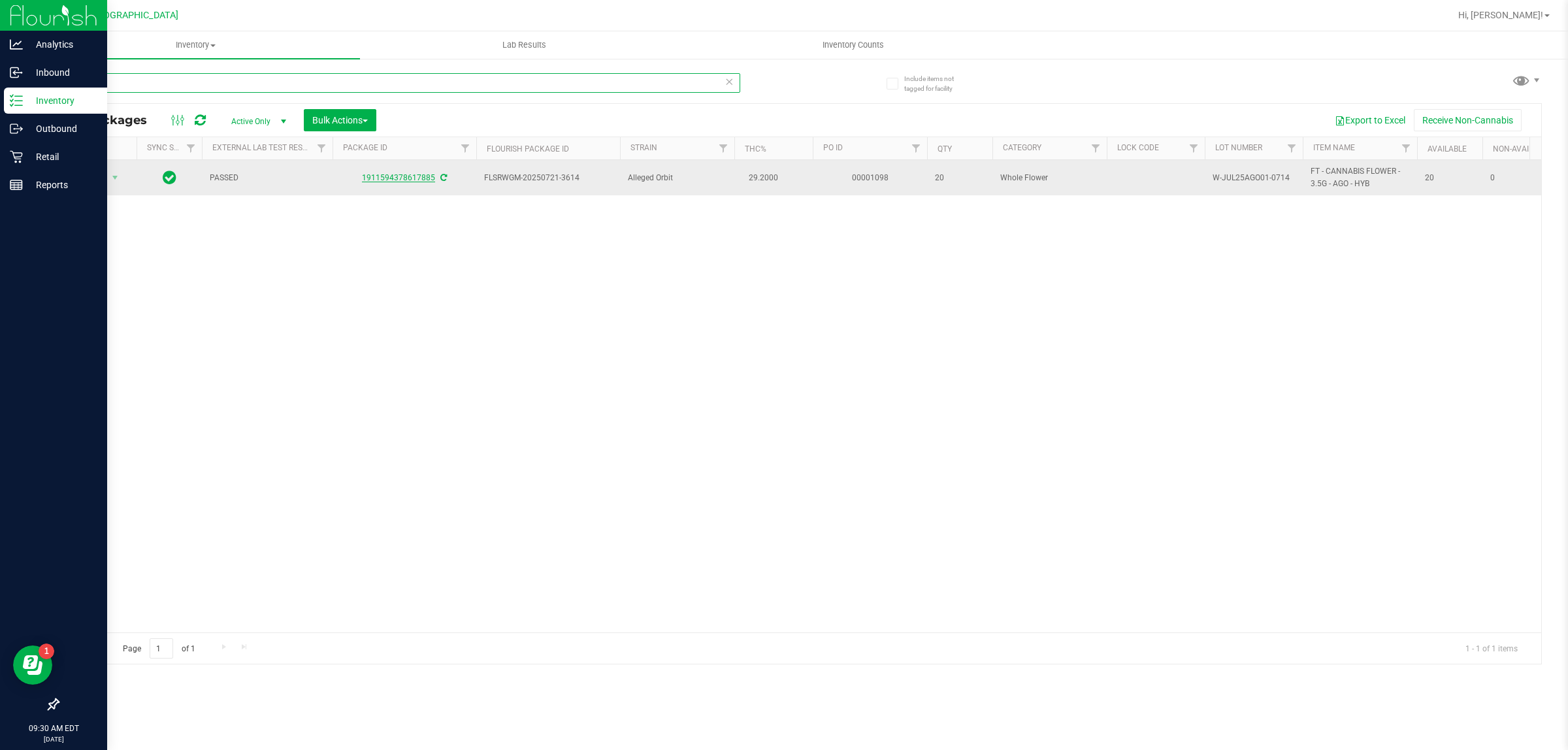
type input "ago"
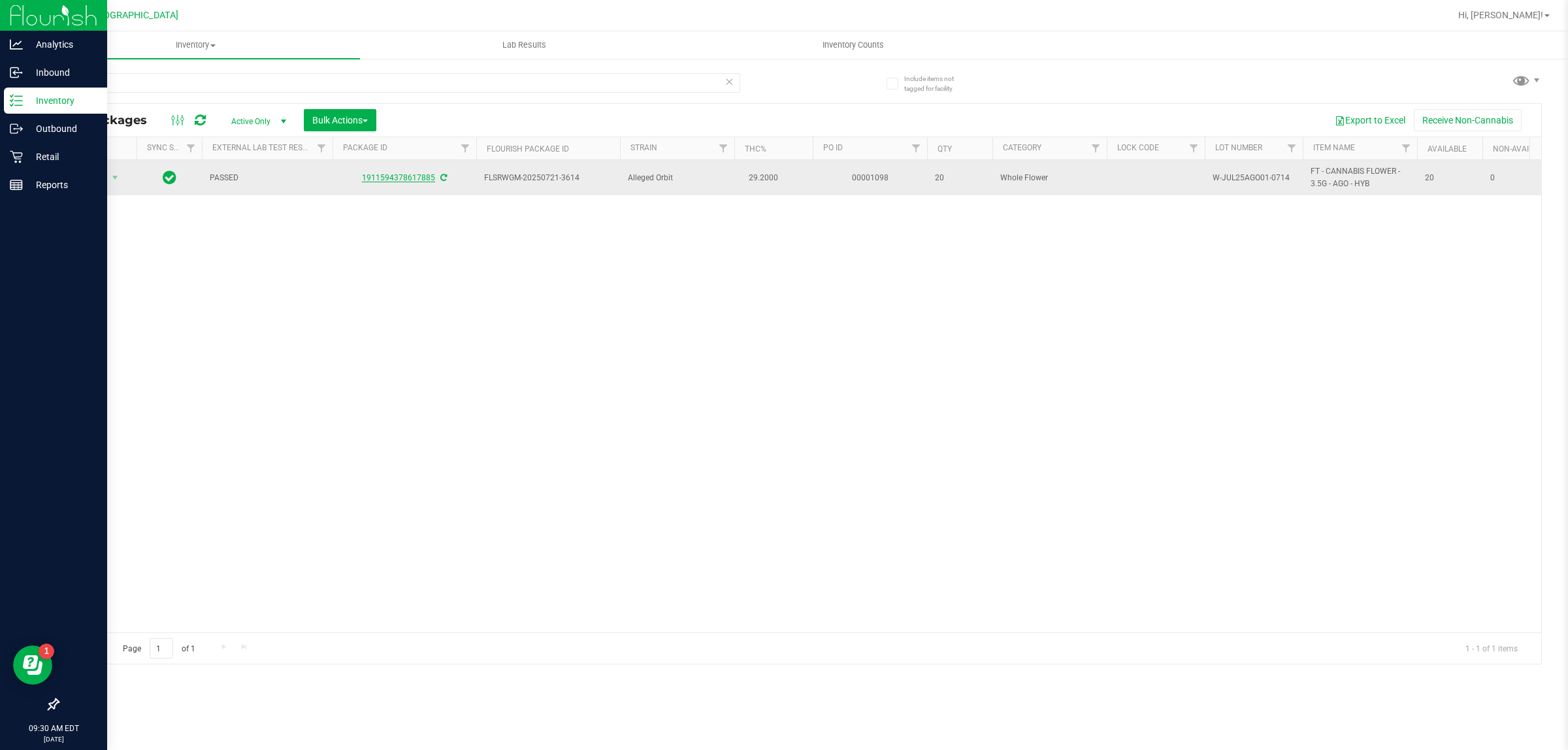
click at [415, 181] on link "1911594378617885" at bounding box center [399, 178] width 73 height 9
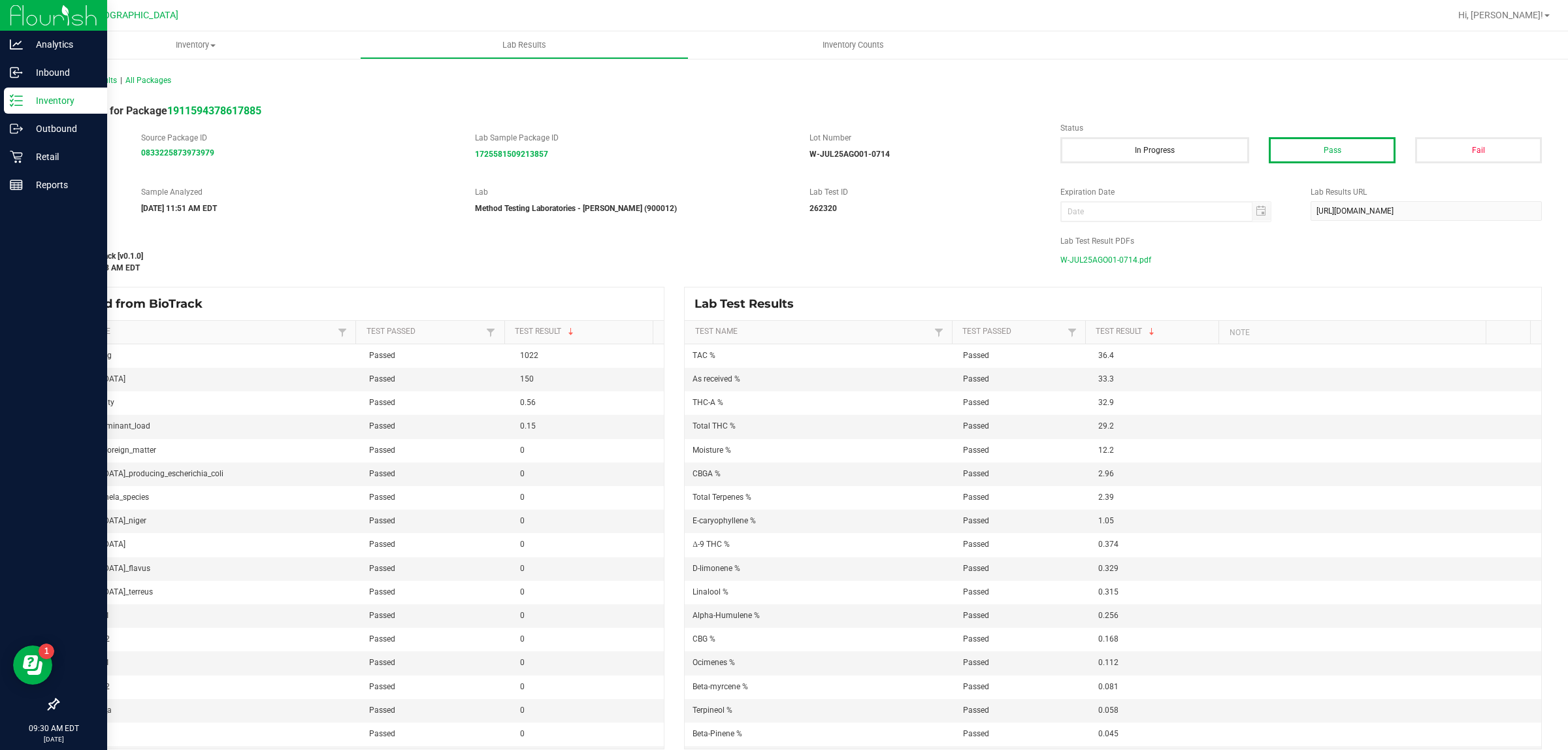
click at [1130, 252] on span "W-JUL25AGO01-0714.pdf" at bounding box center [1106, 260] width 91 height 19
click at [15, 94] on icon at bounding box center [16, 100] width 13 height 13
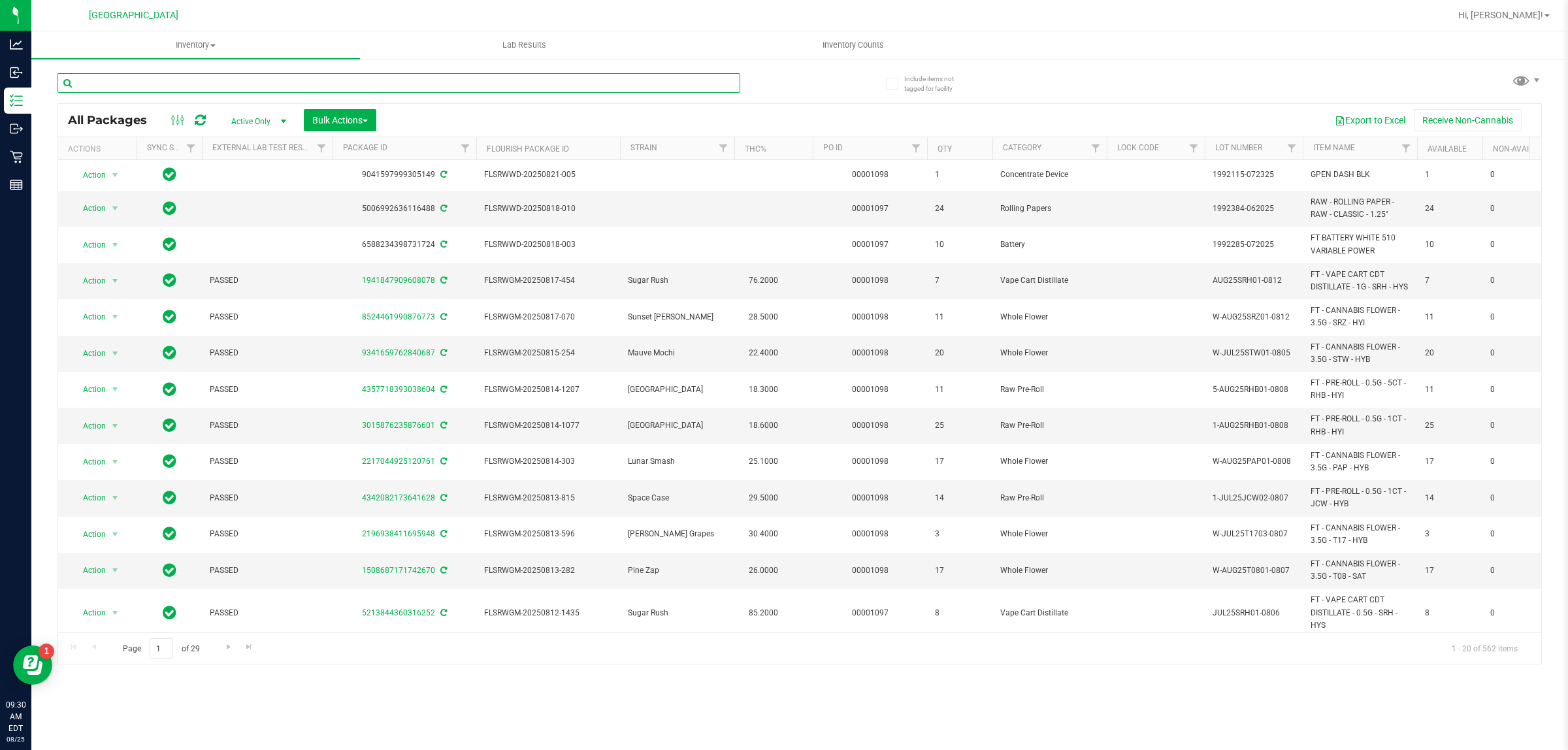
click at [229, 82] on input "text" at bounding box center [399, 83] width 683 height 19
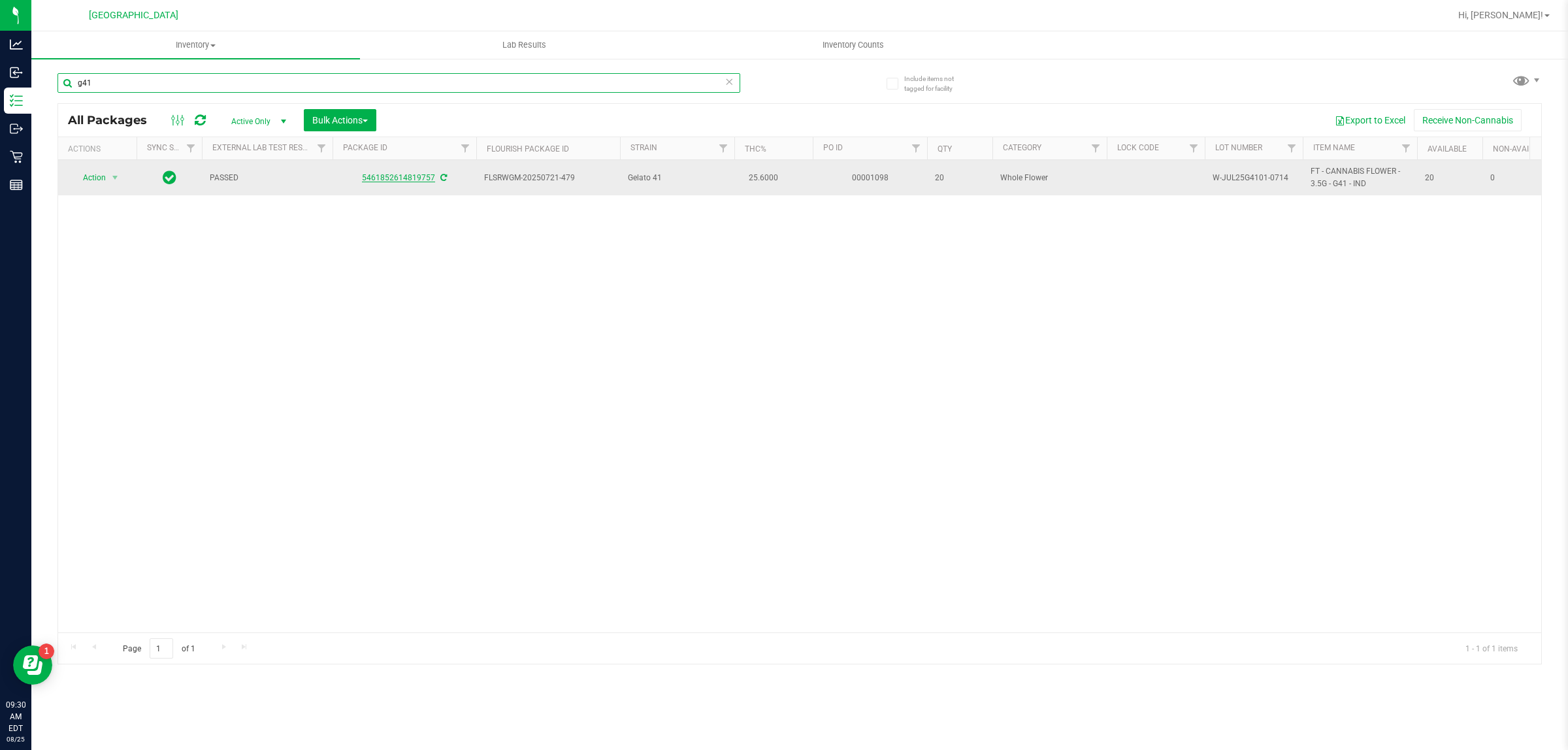
type input "g41"
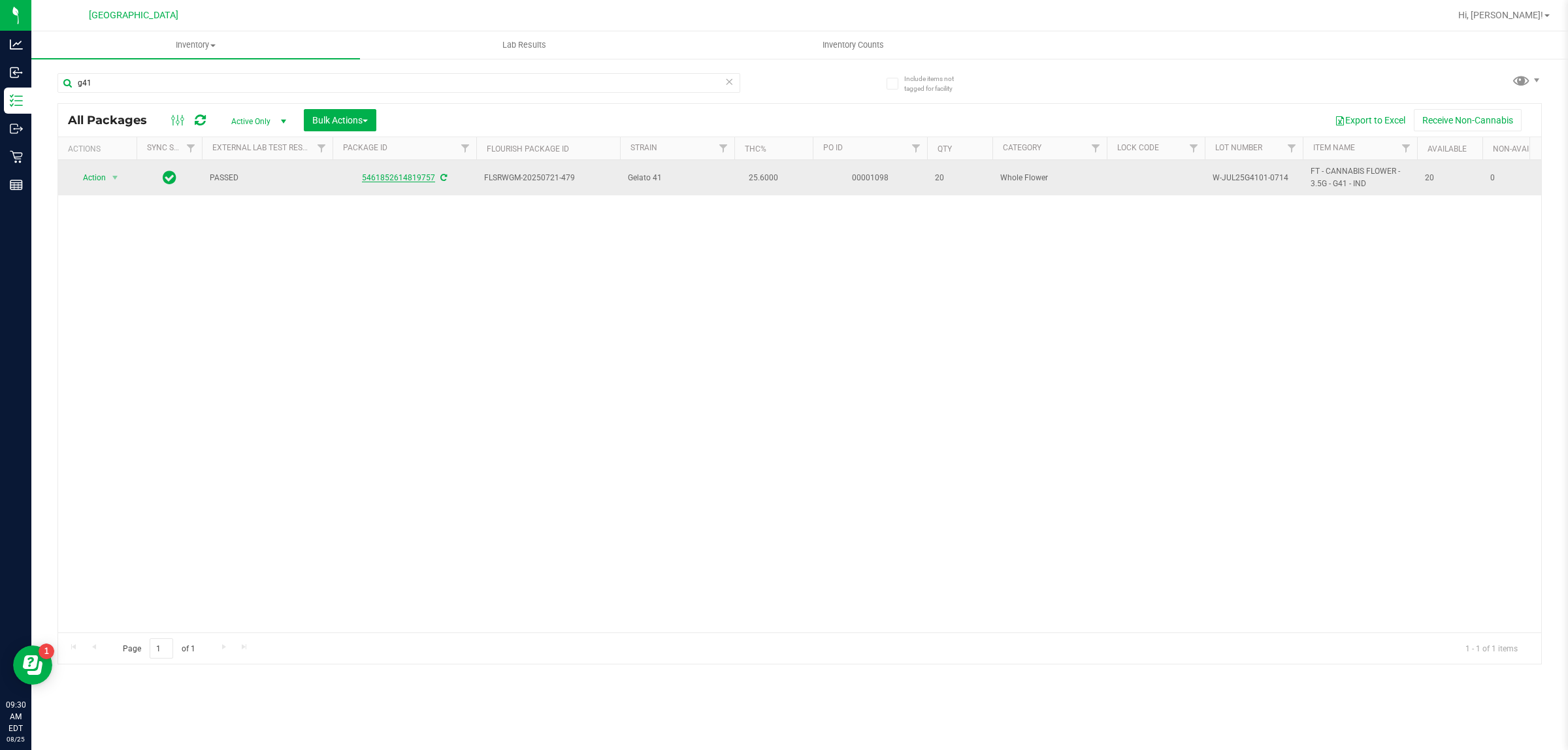
click at [396, 174] on link "5461852614819757" at bounding box center [399, 178] width 73 height 9
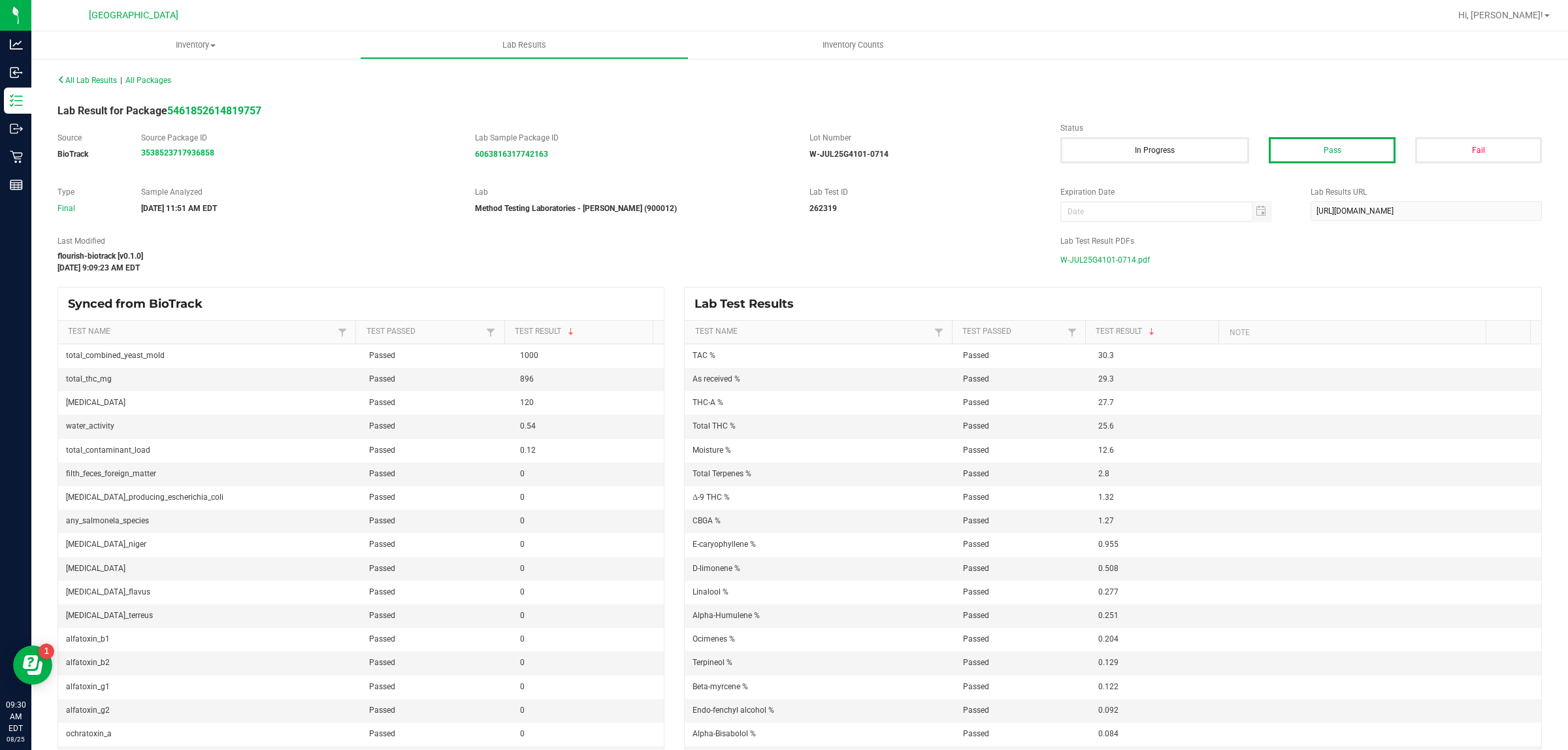
click at [1094, 256] on span "W-JUL25G4101-0714.pdf" at bounding box center [1105, 260] width 89 height 19
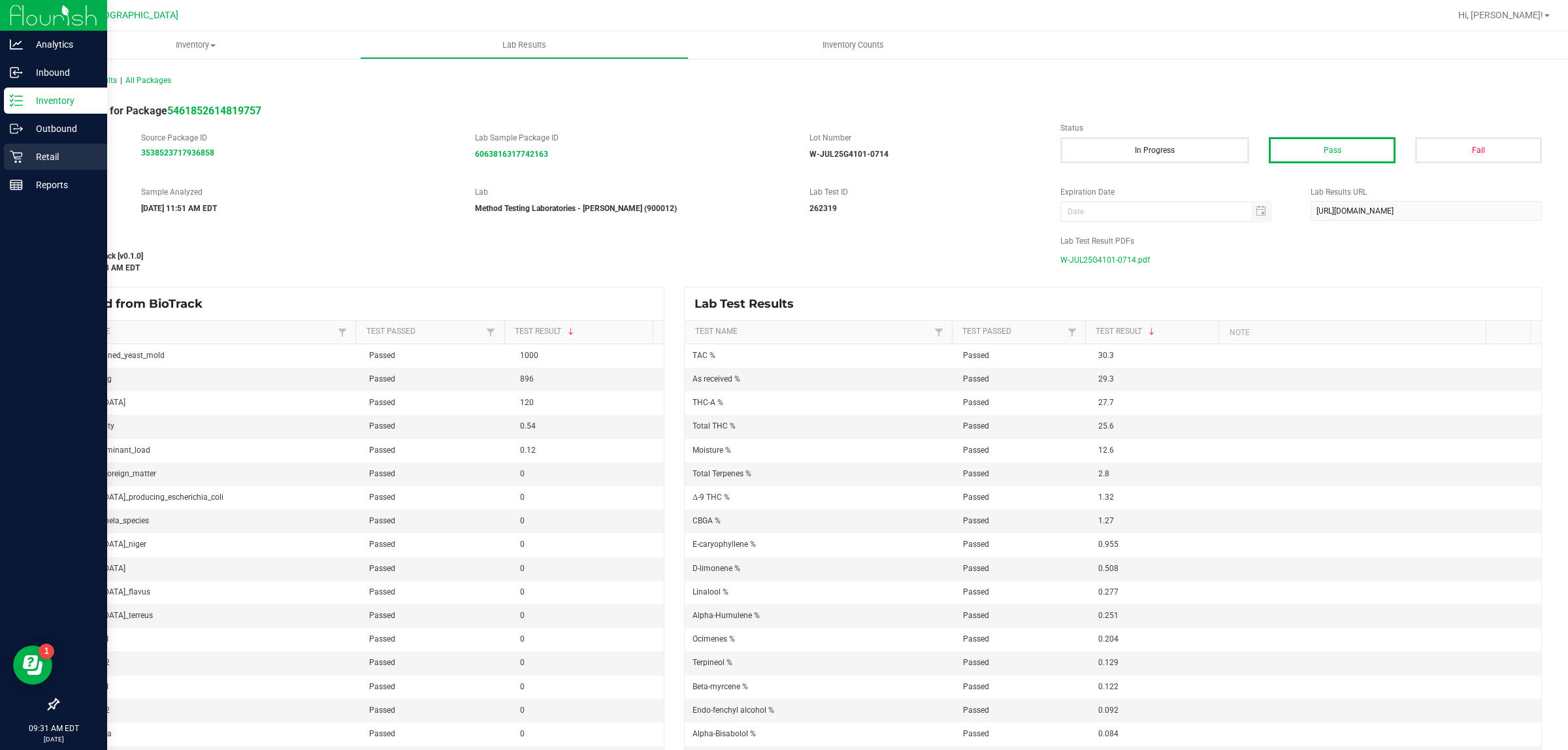
click at [26, 154] on p "Retail" at bounding box center [62, 157] width 79 height 16
